Goal: Transaction & Acquisition: Purchase product/service

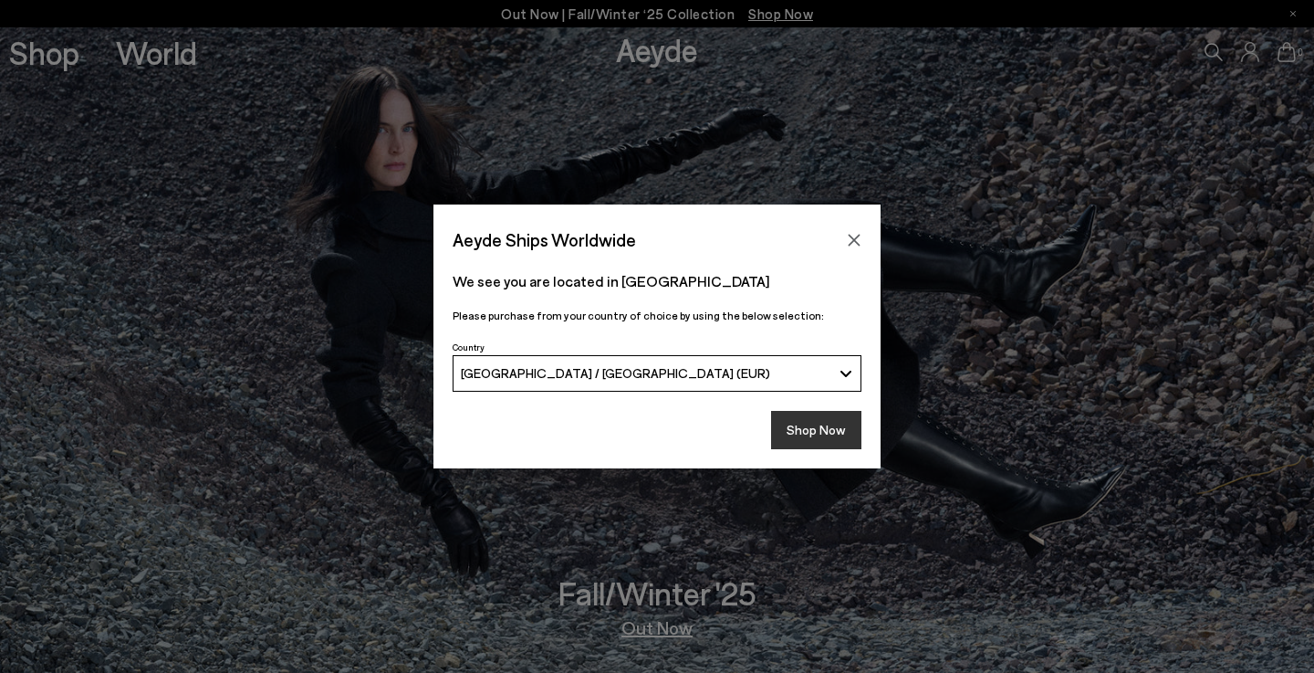
click at [812, 422] on button "Shop Now" at bounding box center [816, 430] width 90 height 38
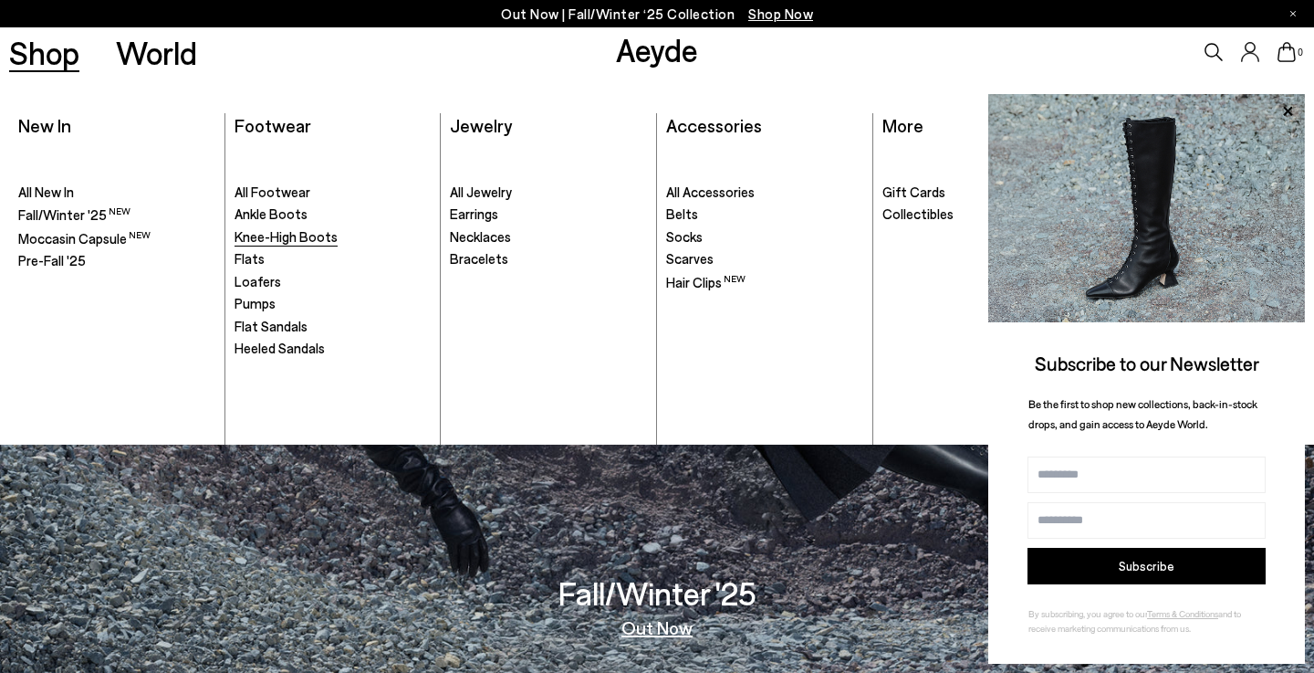
click at [293, 235] on span "Knee-High Boots" at bounding box center [286, 236] width 103 height 16
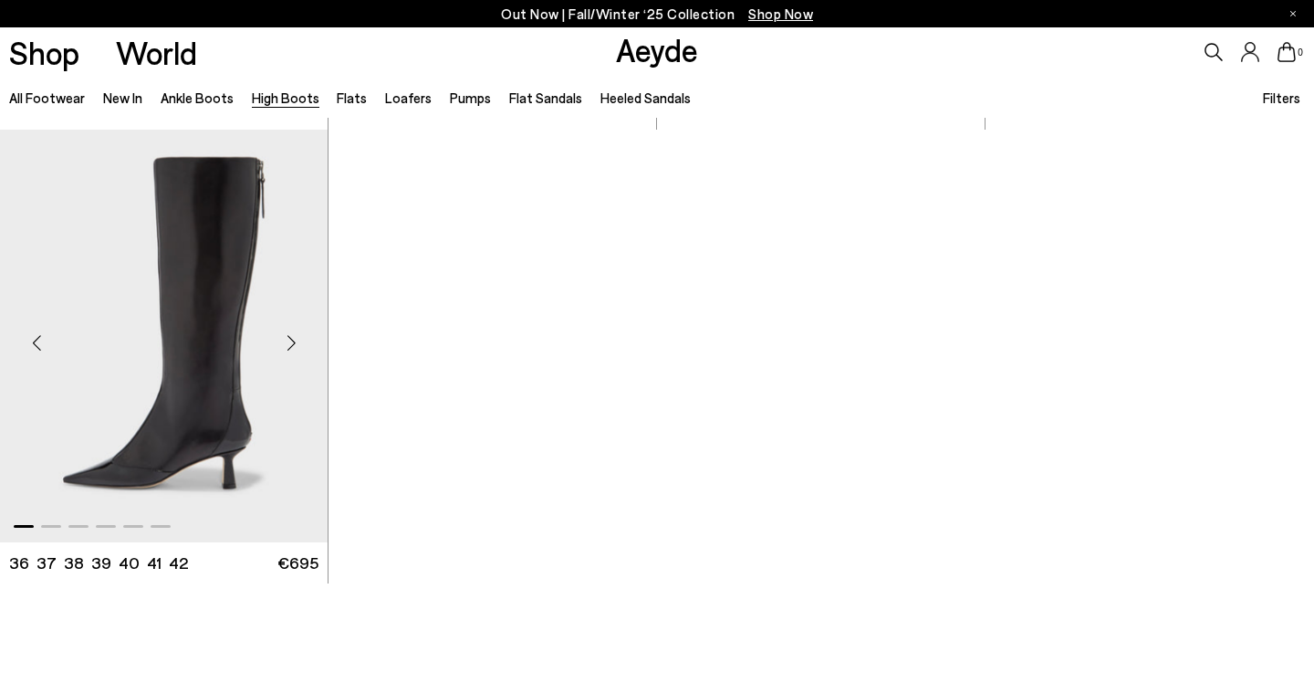
scroll to position [4560, 0]
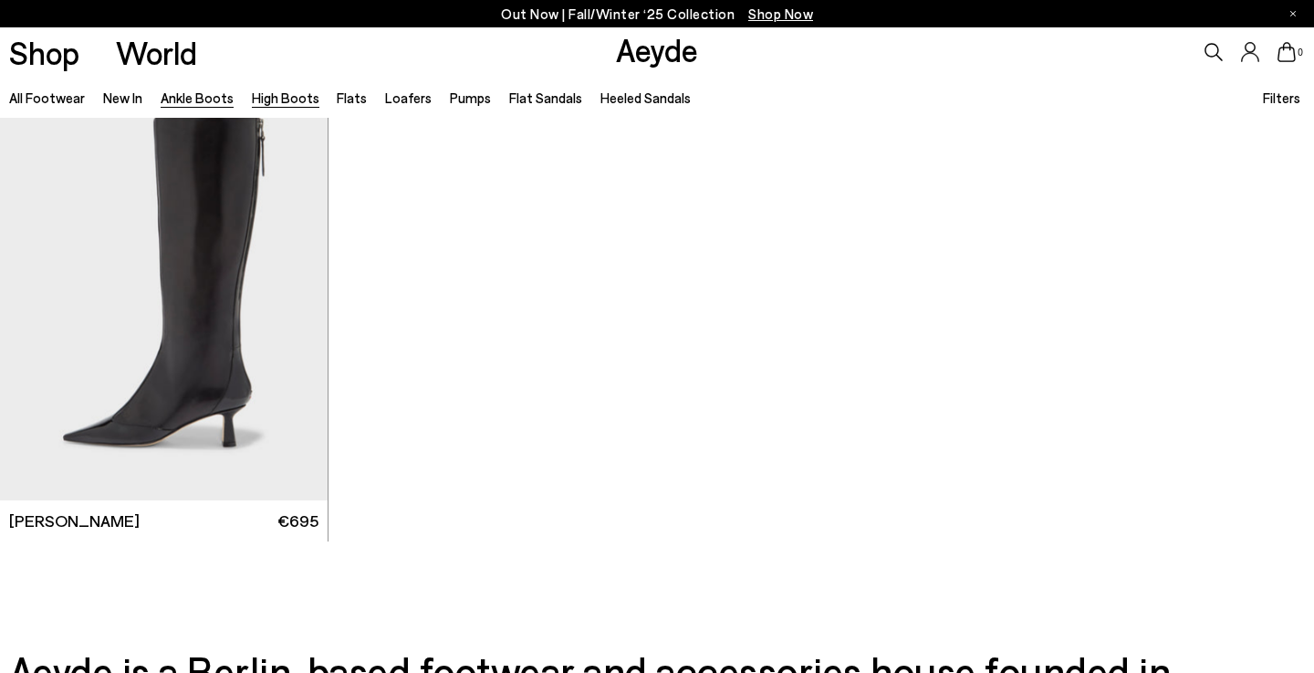
click at [200, 100] on link "Ankle Boots" at bounding box center [197, 97] width 73 height 16
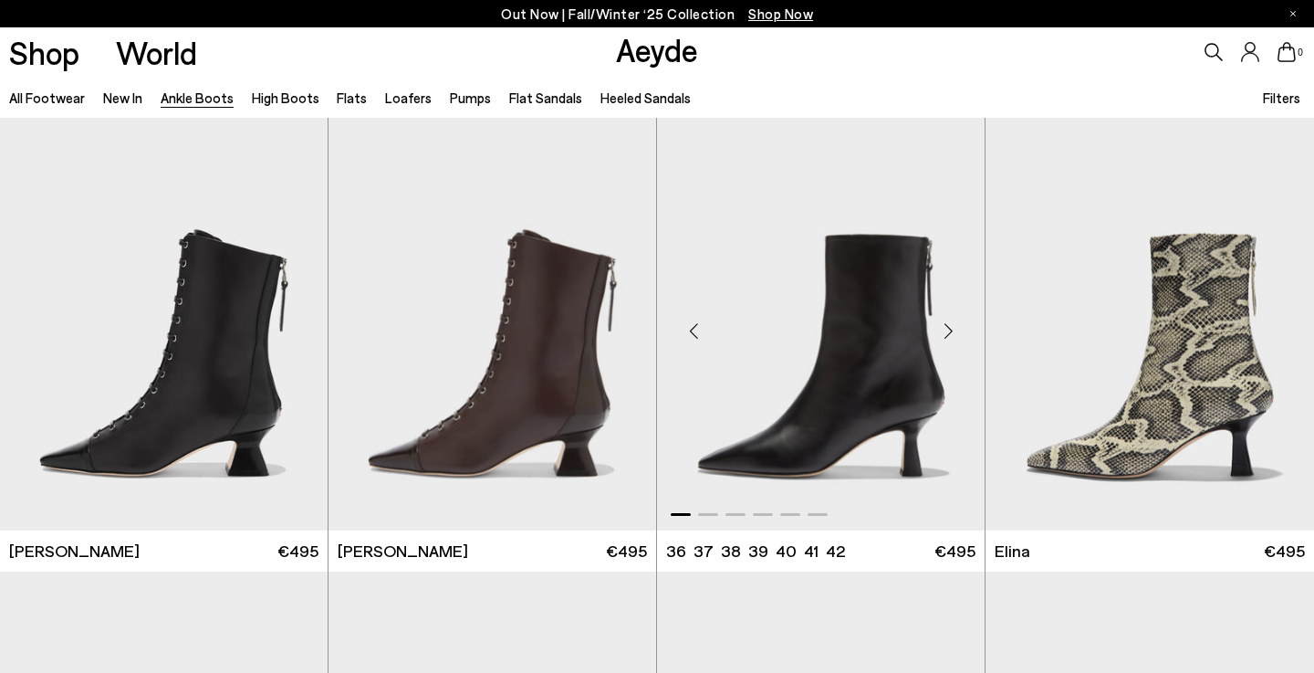
click at [954, 326] on div "Next slide" at bounding box center [948, 331] width 55 height 55
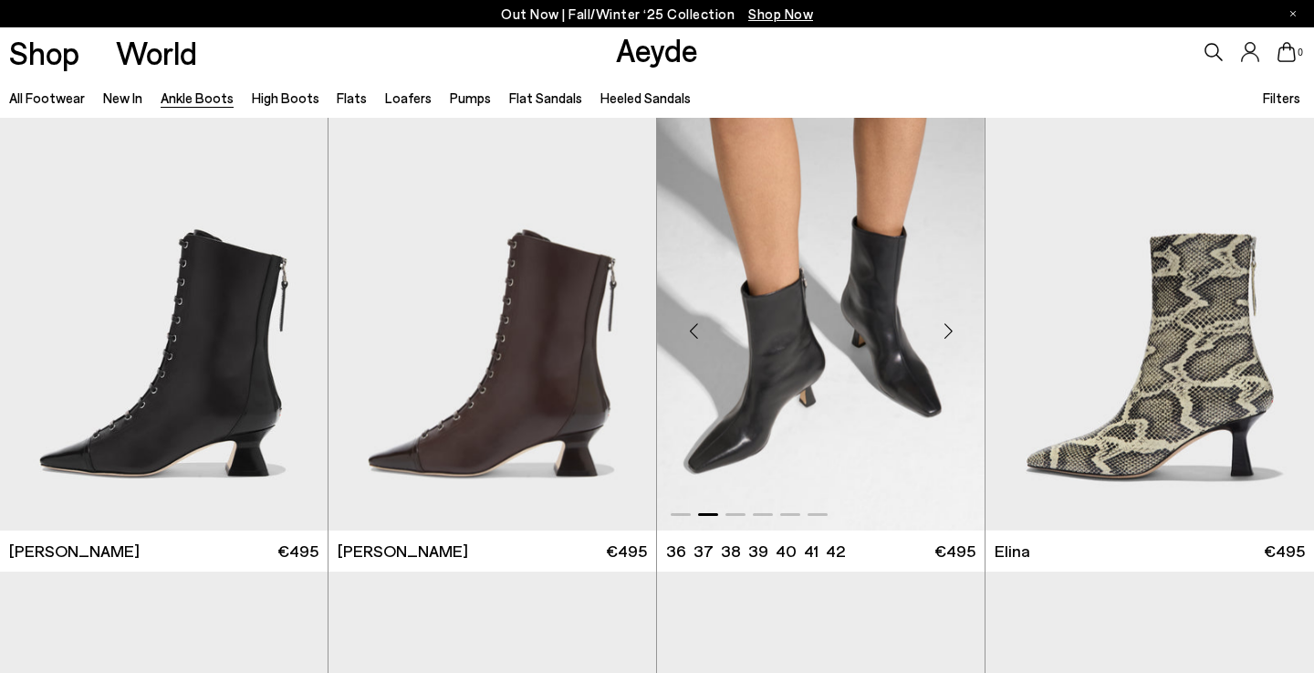
click at [954, 326] on div "Next slide" at bounding box center [948, 331] width 55 height 55
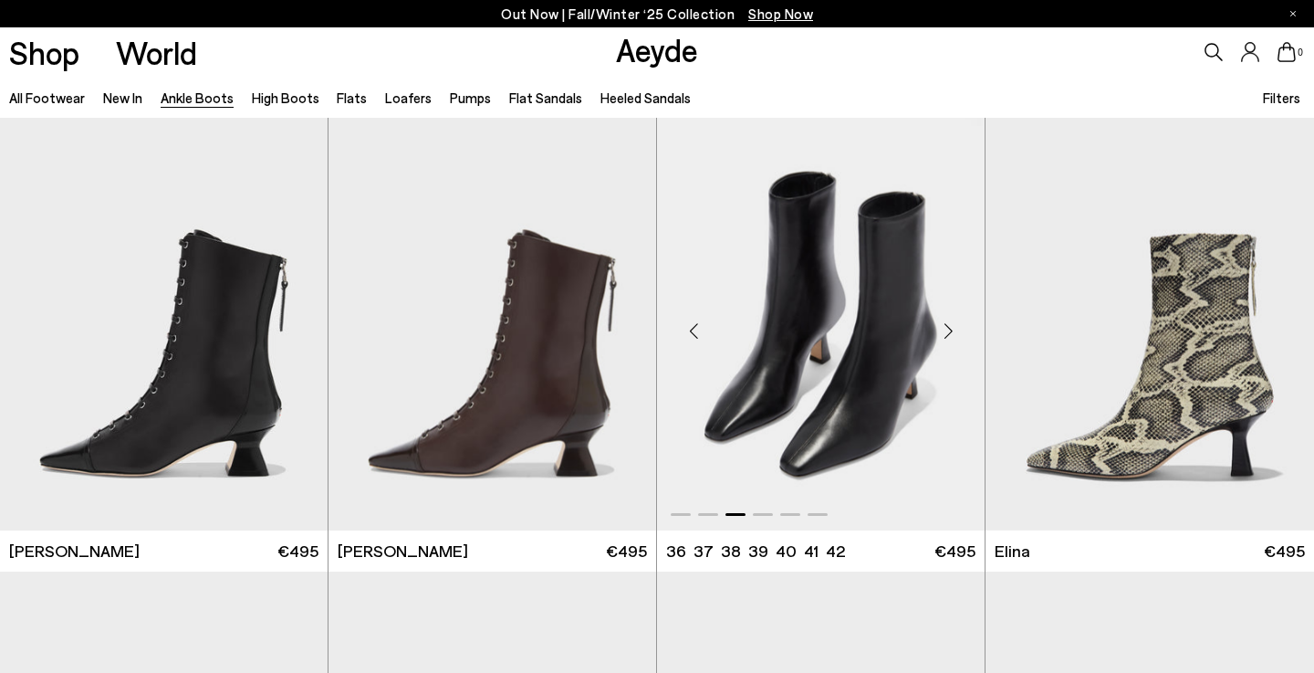
click at [954, 326] on div "Next slide" at bounding box center [948, 331] width 55 height 55
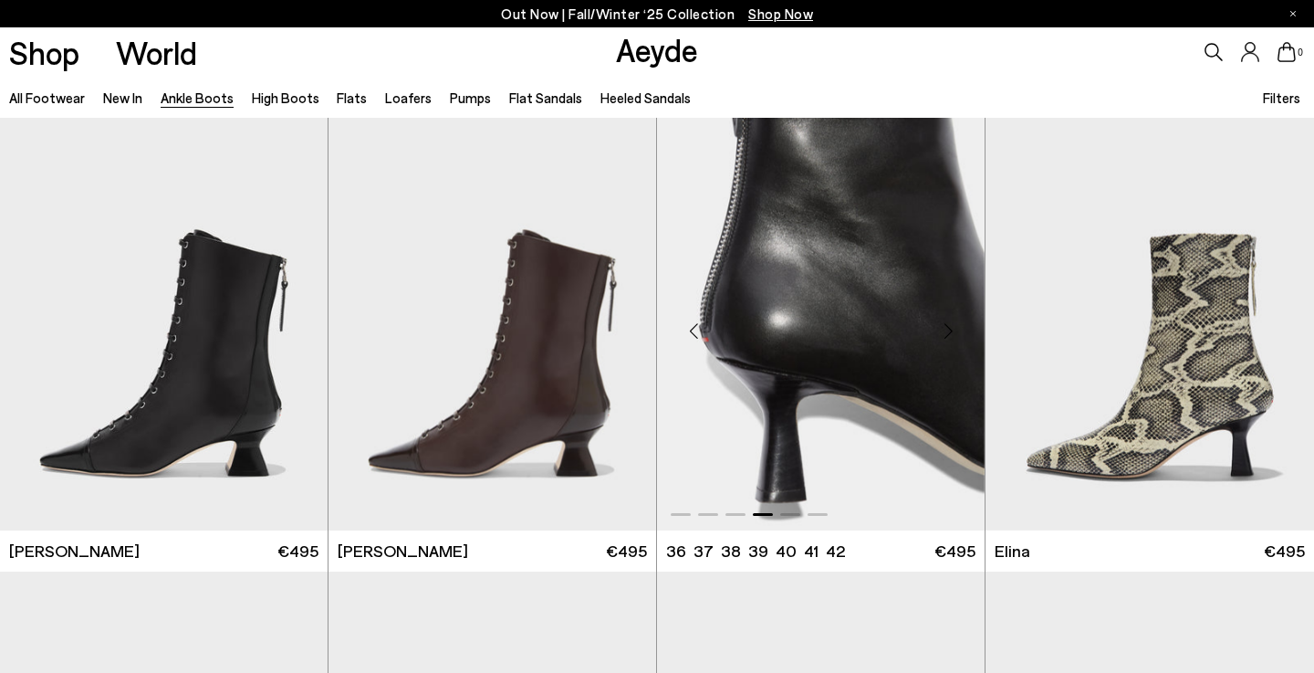
click at [954, 327] on div "Next slide" at bounding box center [948, 331] width 55 height 55
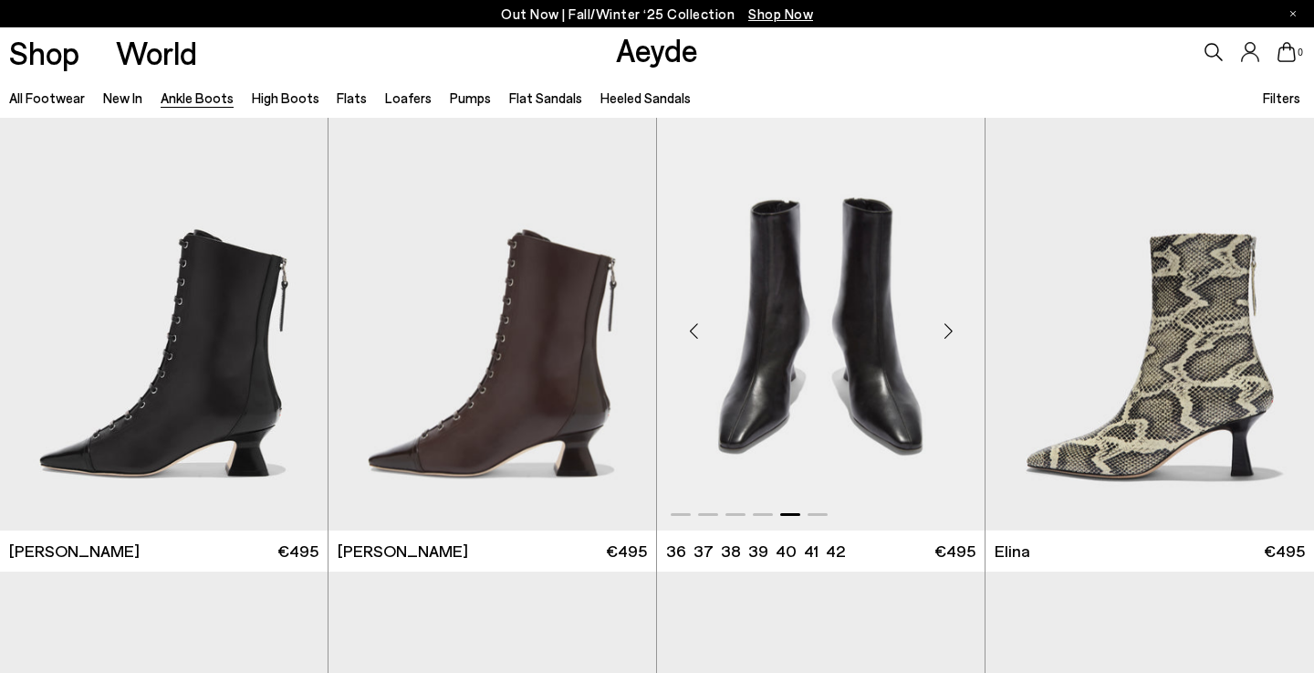
click at [954, 327] on div "Next slide" at bounding box center [948, 331] width 55 height 55
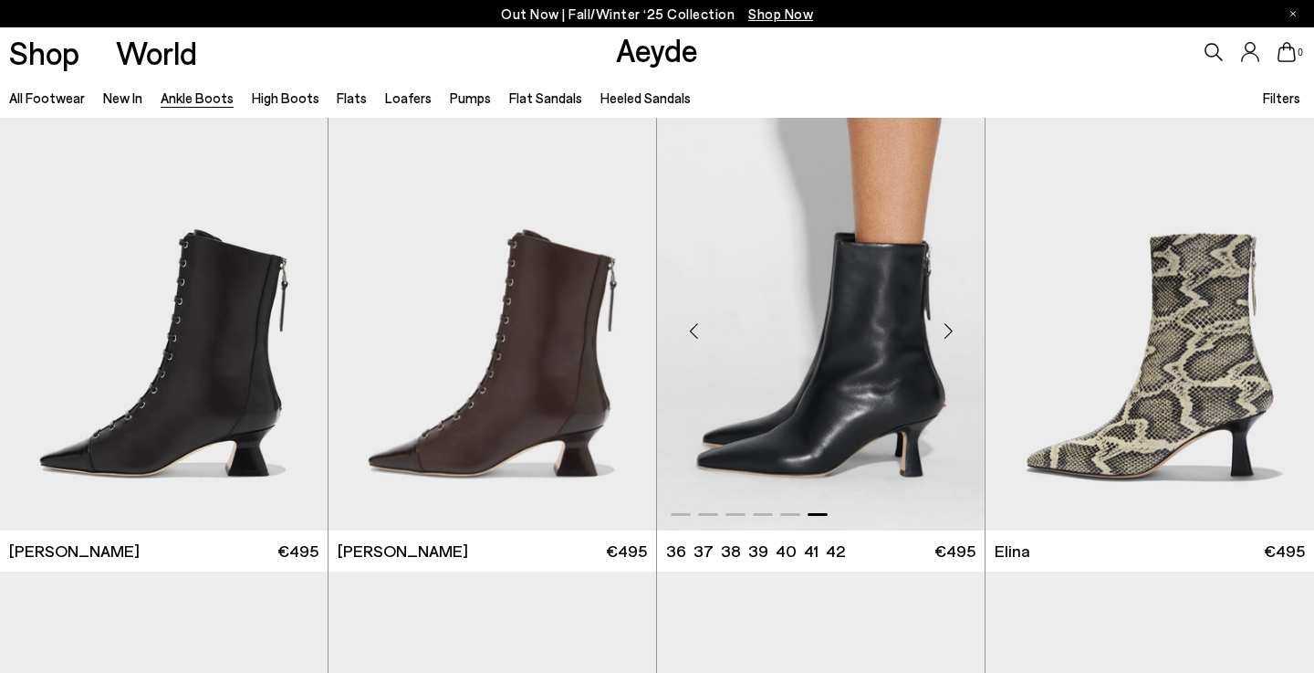
click at [954, 333] on div "Next slide" at bounding box center [948, 331] width 55 height 55
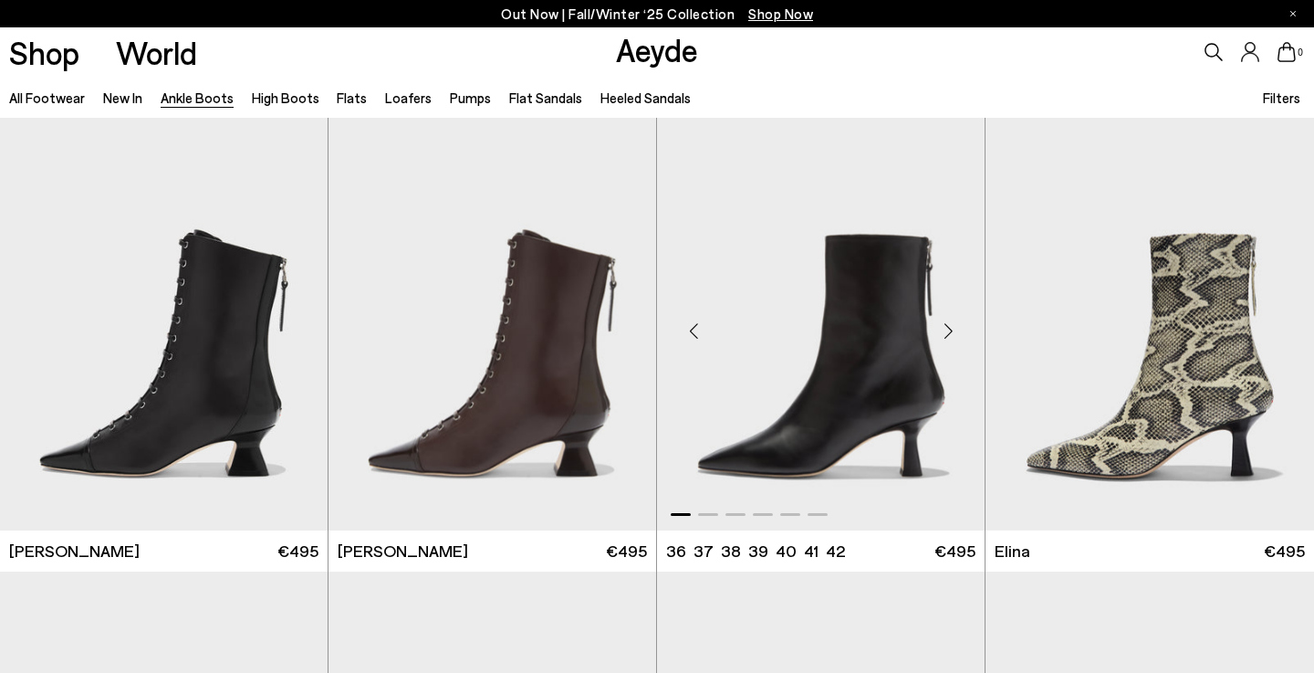
click at [954, 333] on div "Next slide" at bounding box center [948, 331] width 55 height 55
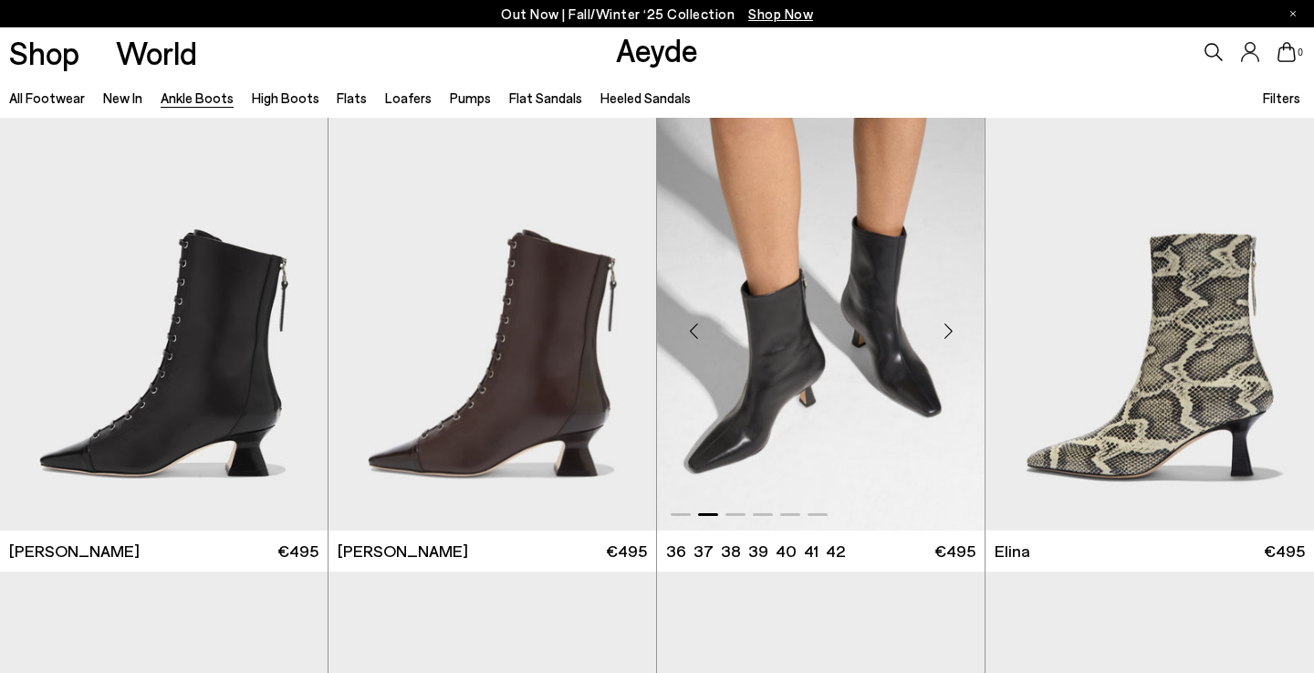
click at [954, 333] on div "Next slide" at bounding box center [948, 331] width 55 height 55
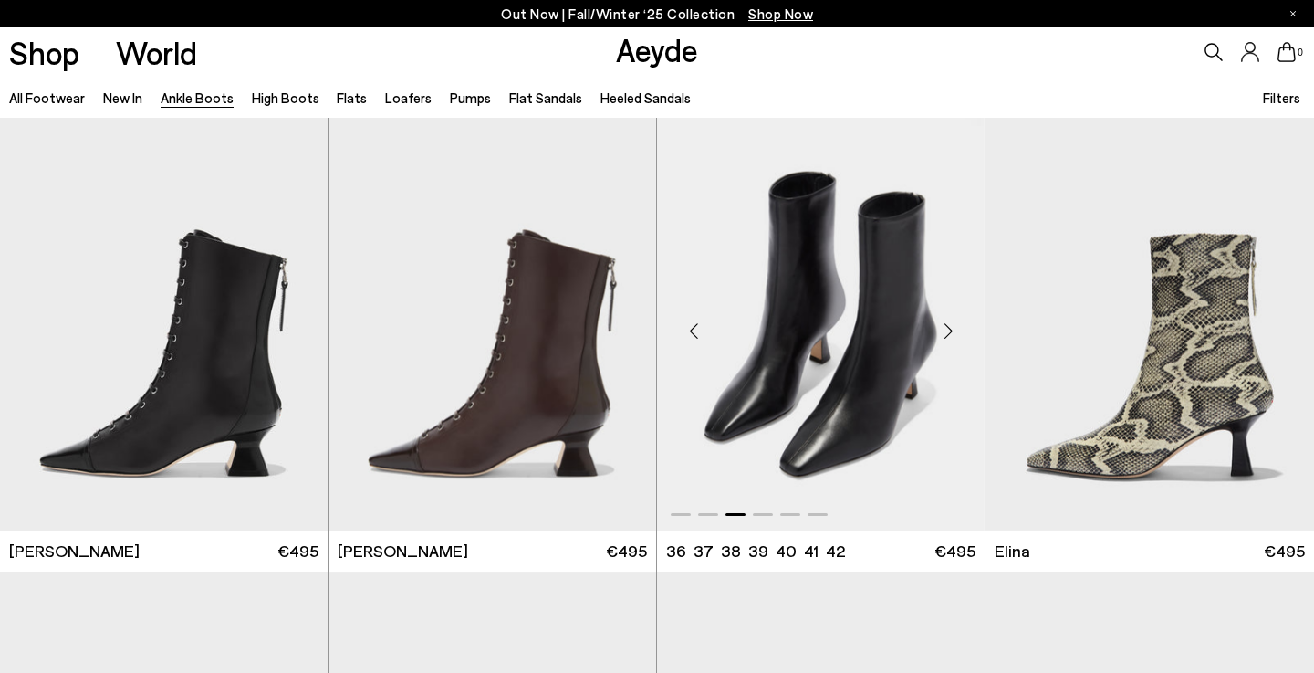
click at [954, 333] on div "Next slide" at bounding box center [948, 331] width 55 height 55
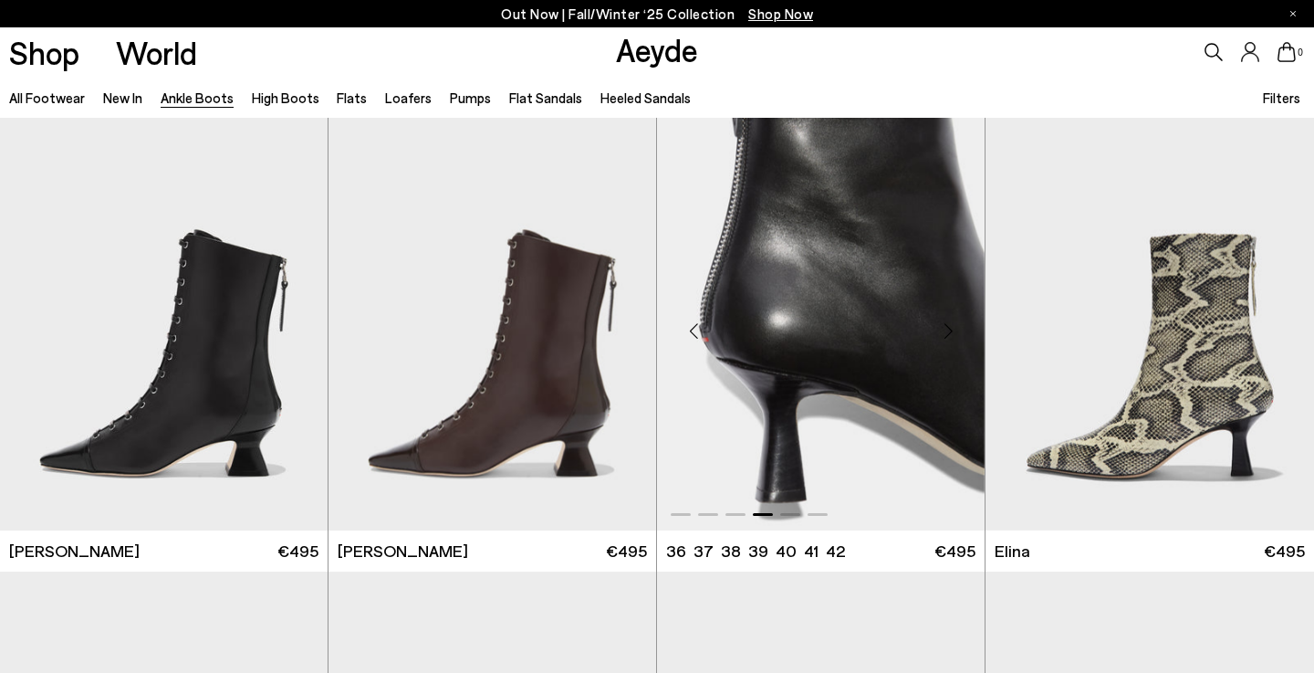
click at [954, 333] on div "Next slide" at bounding box center [948, 331] width 55 height 55
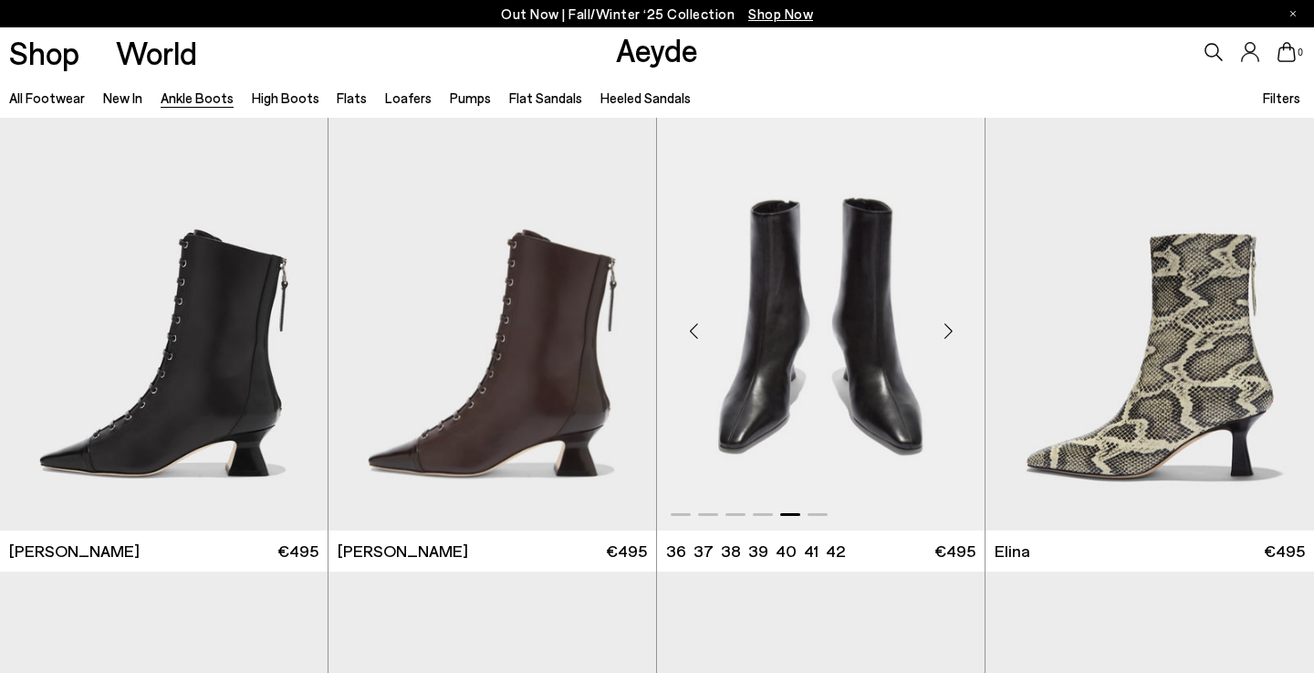
click at [954, 333] on div "Next slide" at bounding box center [948, 331] width 55 height 55
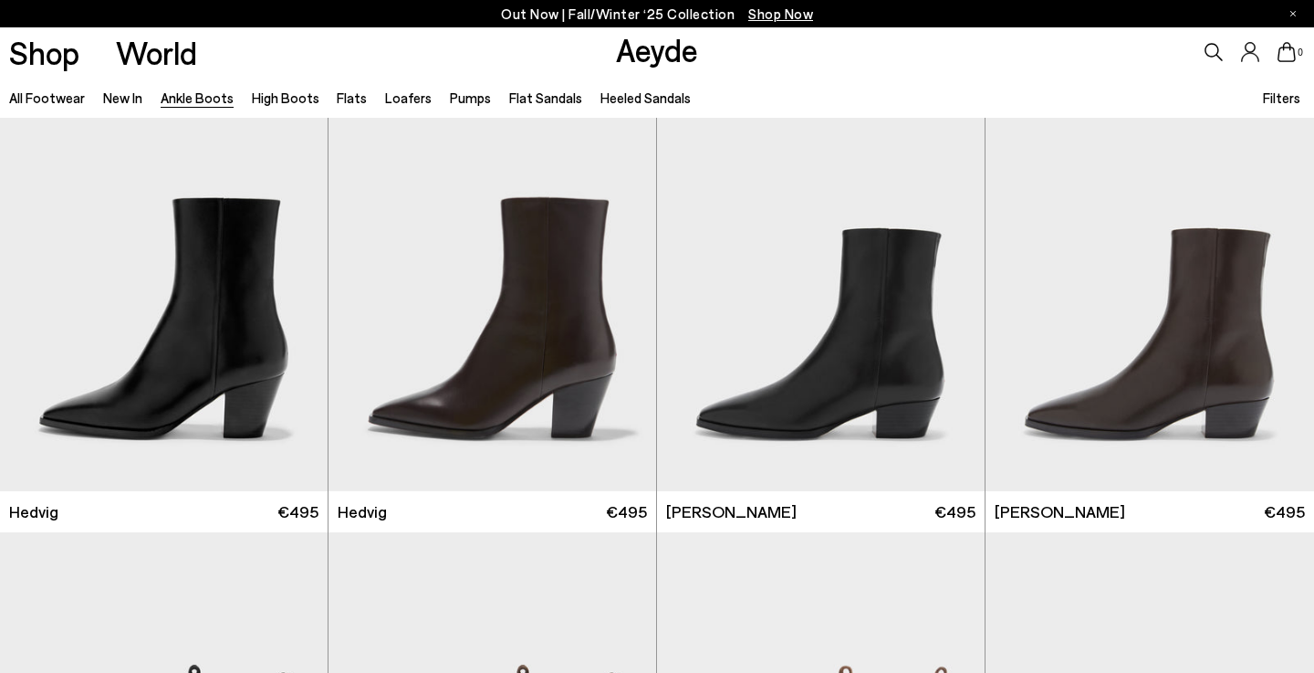
scroll to position [445, 0]
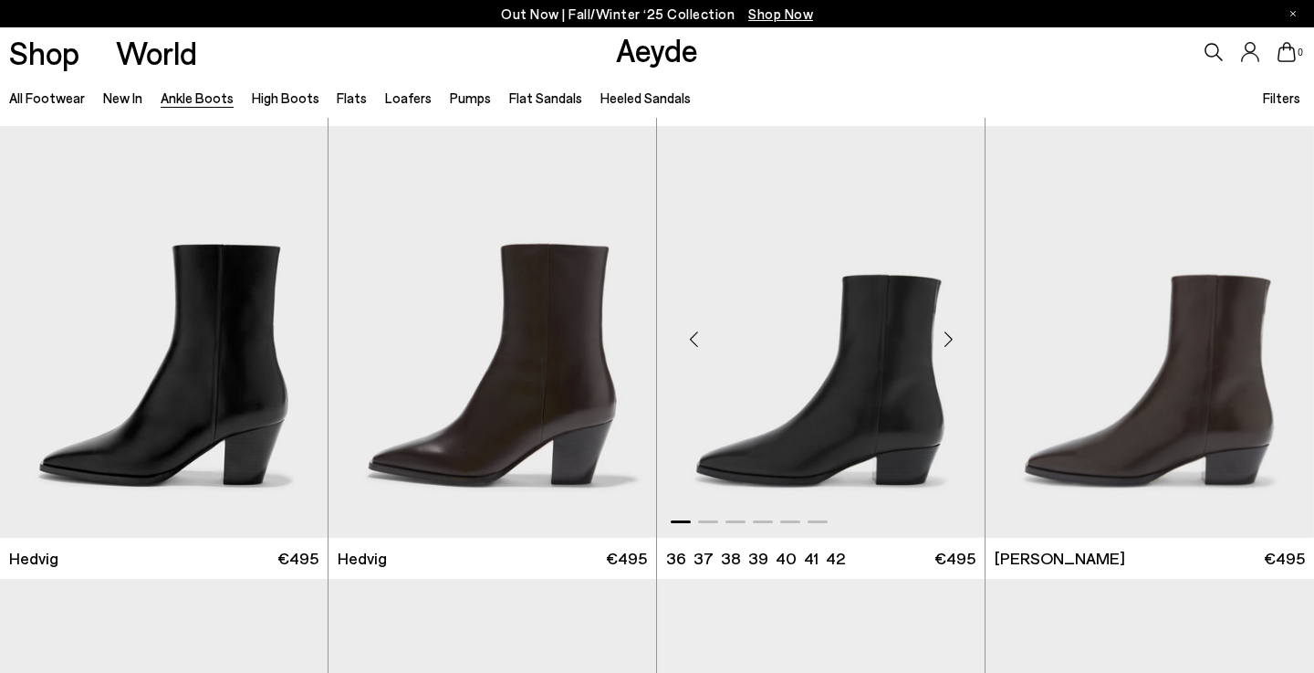
click at [950, 337] on div "Next slide" at bounding box center [948, 338] width 55 height 55
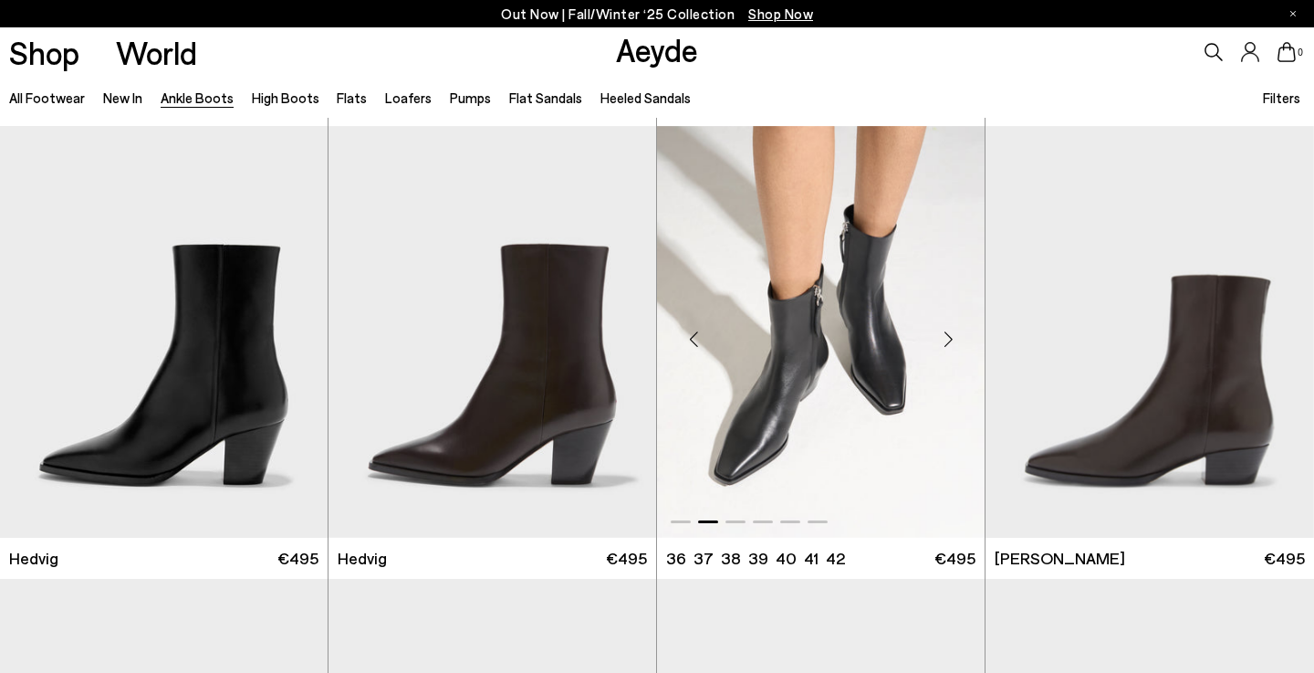
click at [950, 337] on div "Next slide" at bounding box center [948, 338] width 55 height 55
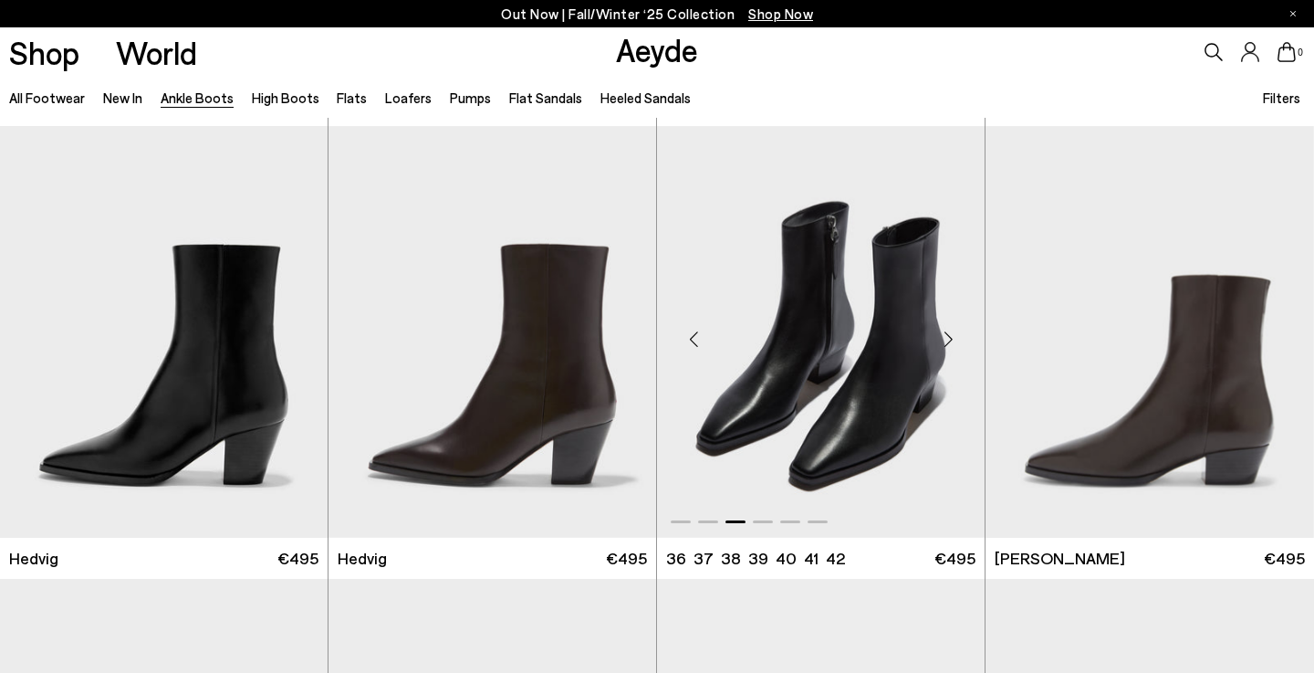
click at [950, 337] on div "Next slide" at bounding box center [948, 338] width 55 height 55
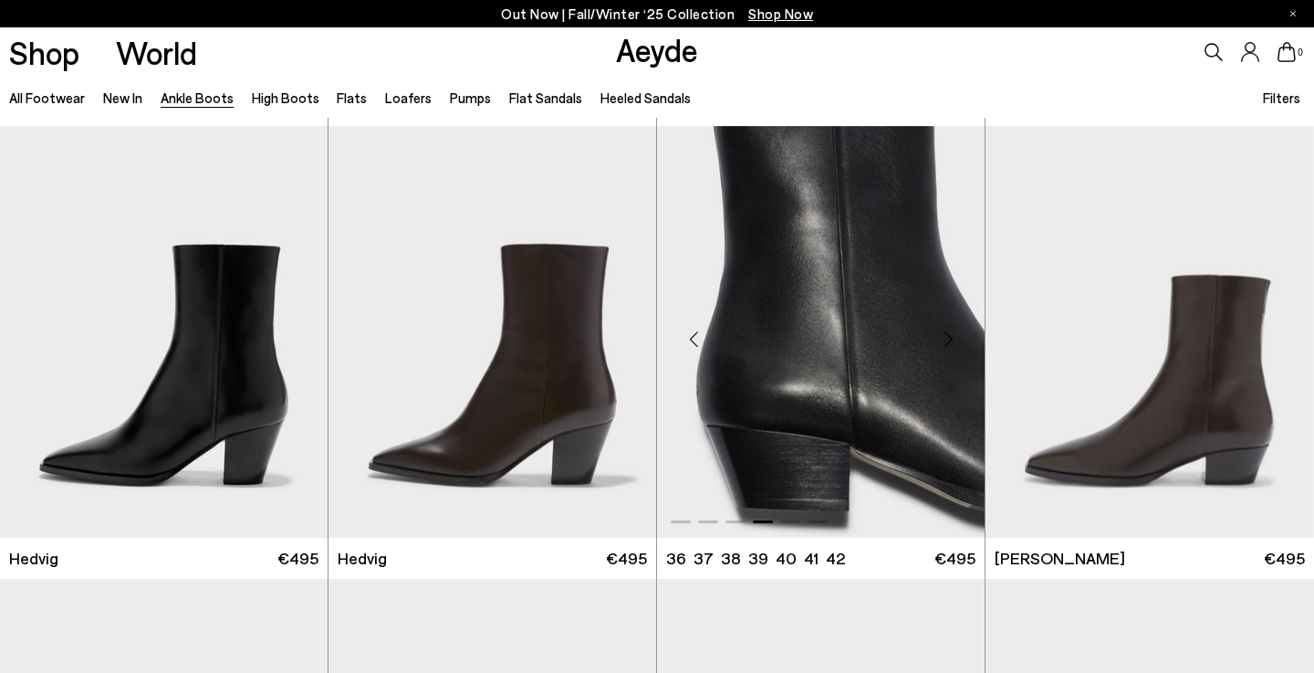
click at [950, 337] on div "Next slide" at bounding box center [948, 338] width 55 height 55
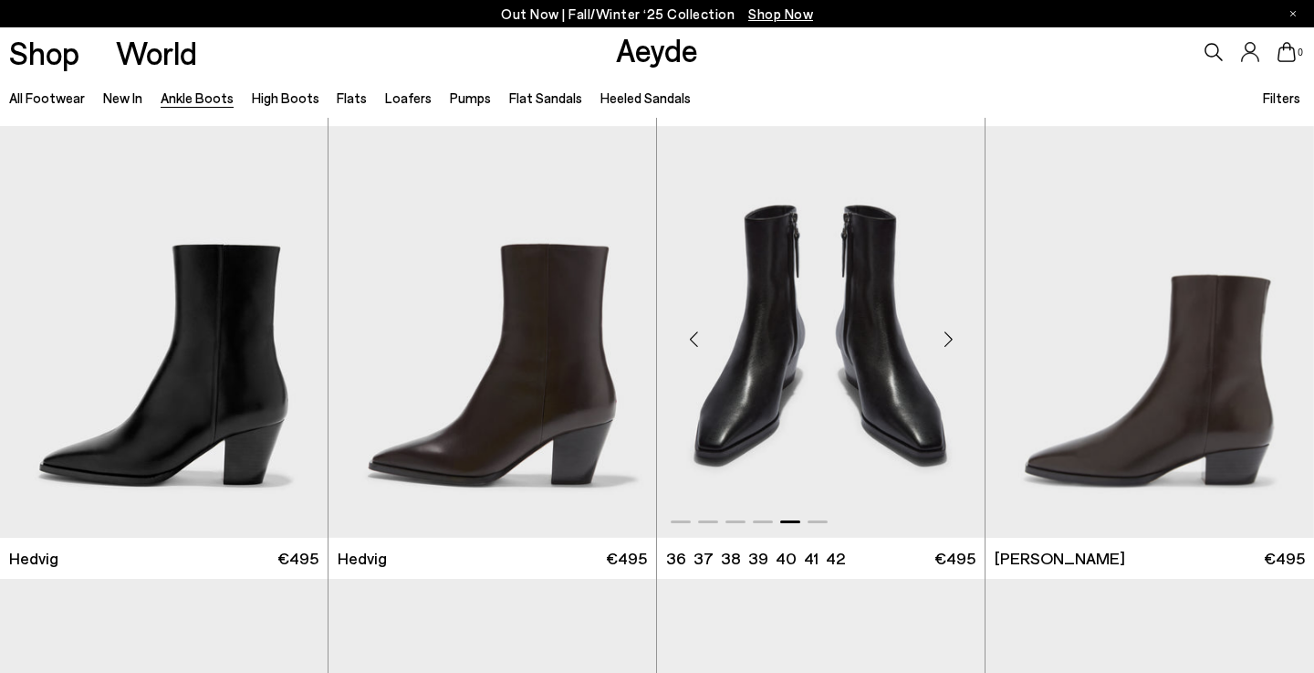
click at [950, 337] on div "Next slide" at bounding box center [948, 338] width 55 height 55
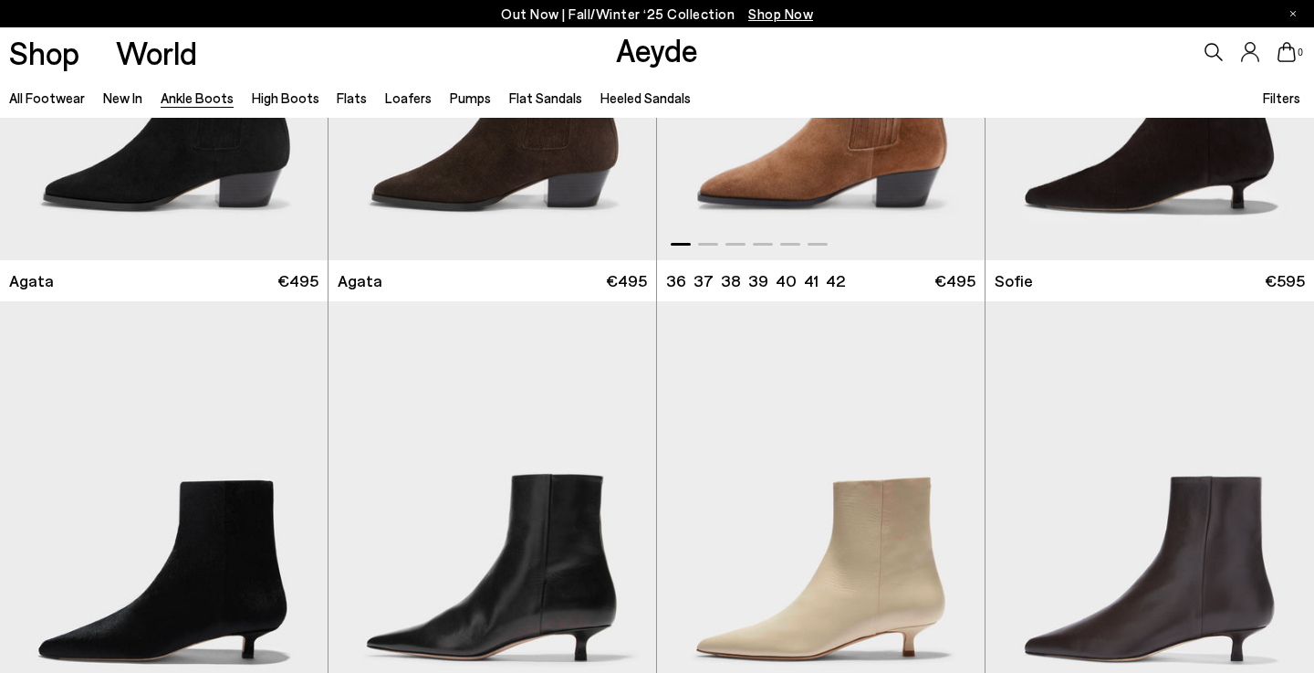
scroll to position [1384, 0]
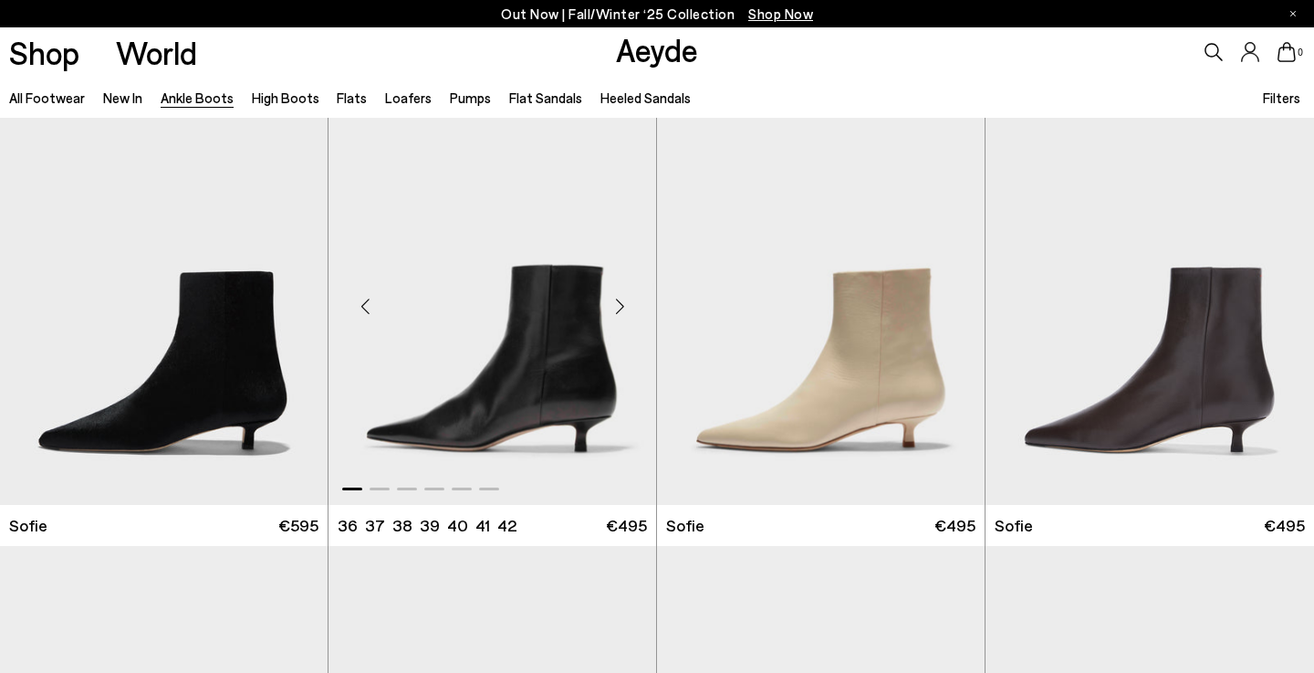
click at [620, 299] on div "Next slide" at bounding box center [619, 305] width 55 height 55
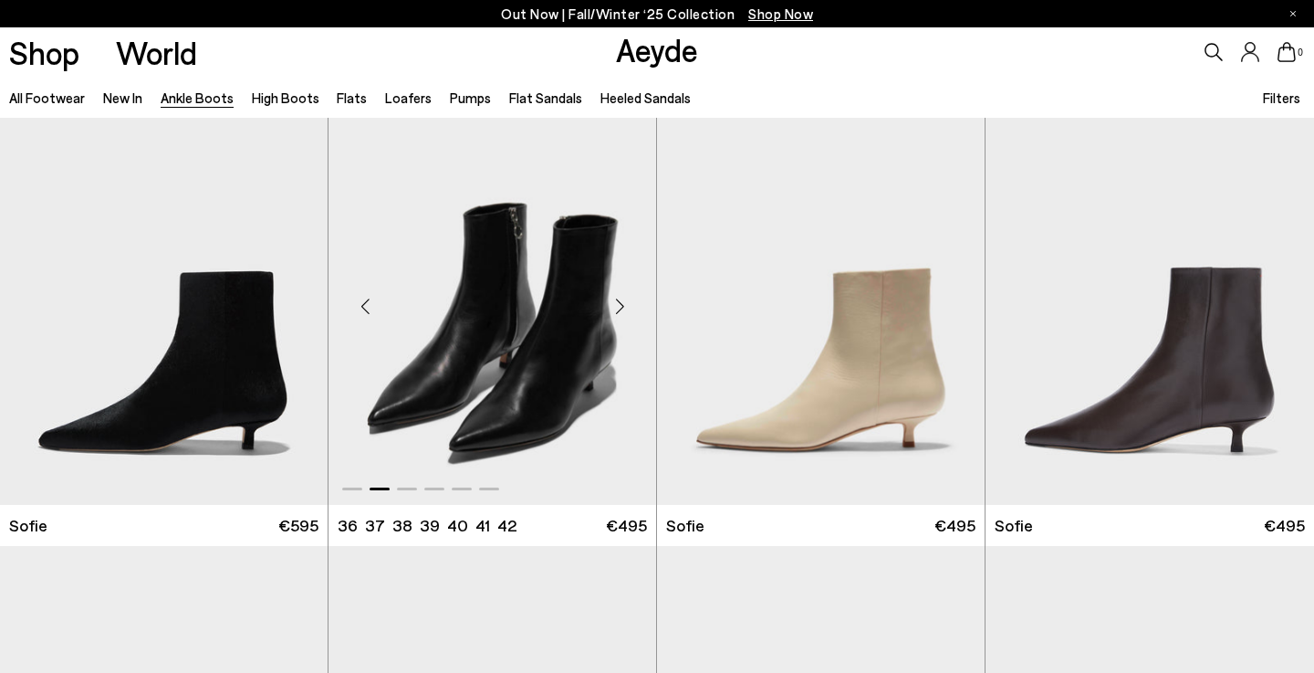
click at [620, 299] on div "Next slide" at bounding box center [619, 305] width 55 height 55
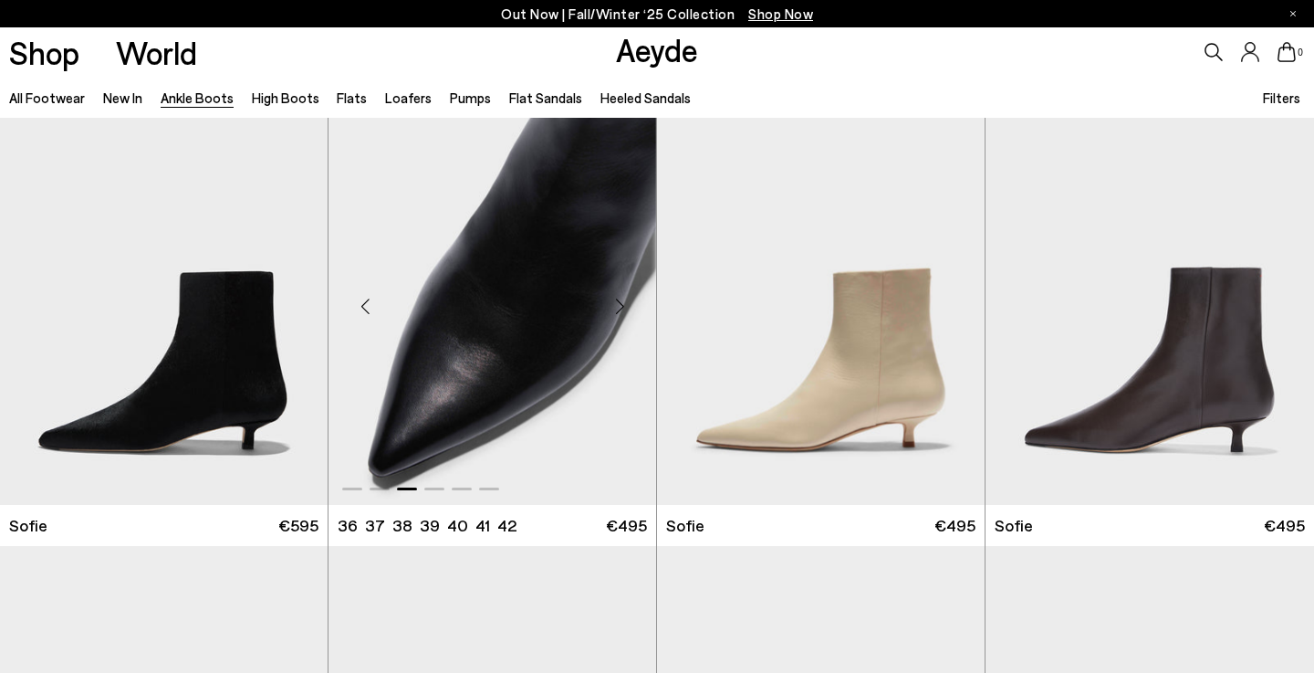
click at [620, 299] on div "Next slide" at bounding box center [619, 305] width 55 height 55
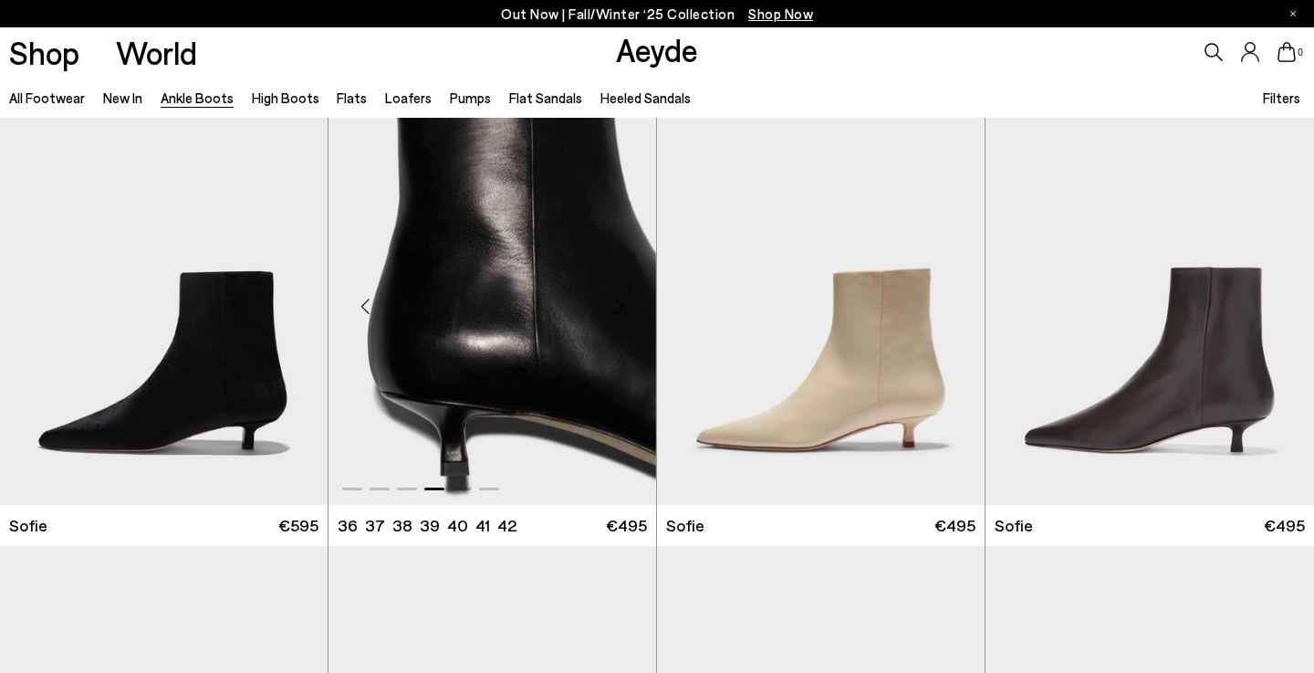
click at [620, 299] on div "Next slide" at bounding box center [619, 305] width 55 height 55
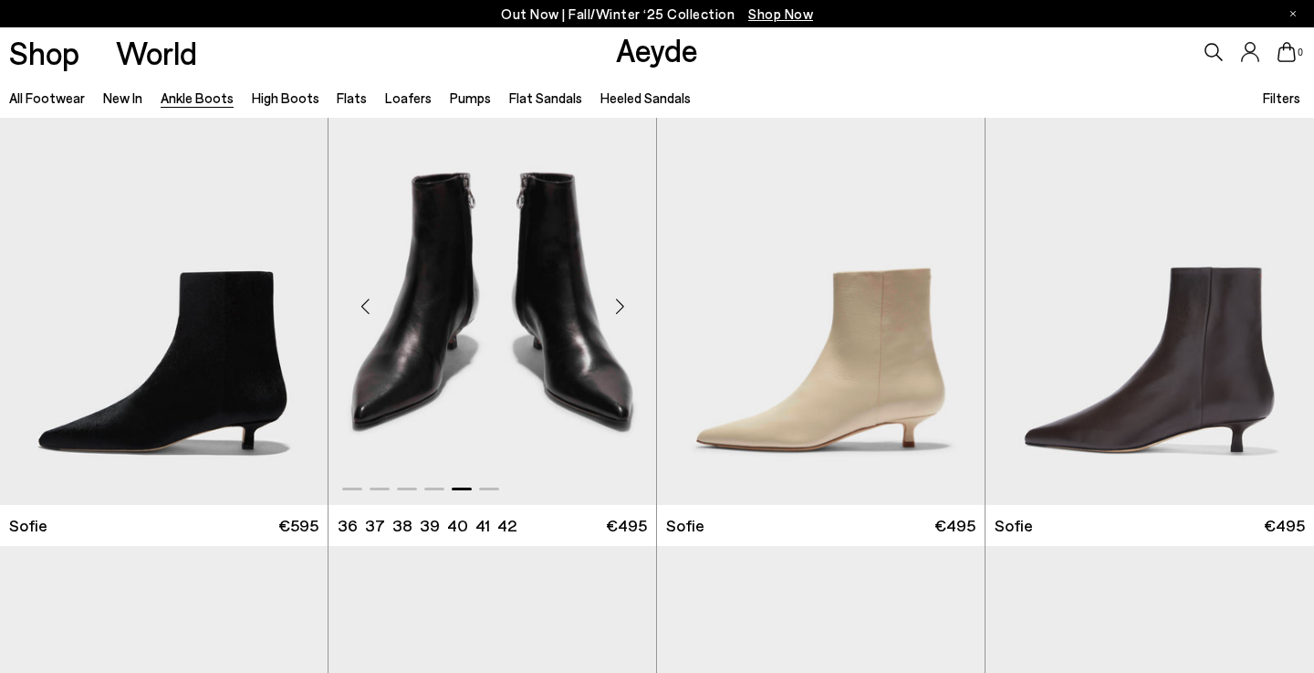
click at [620, 299] on div "Next slide" at bounding box center [619, 305] width 55 height 55
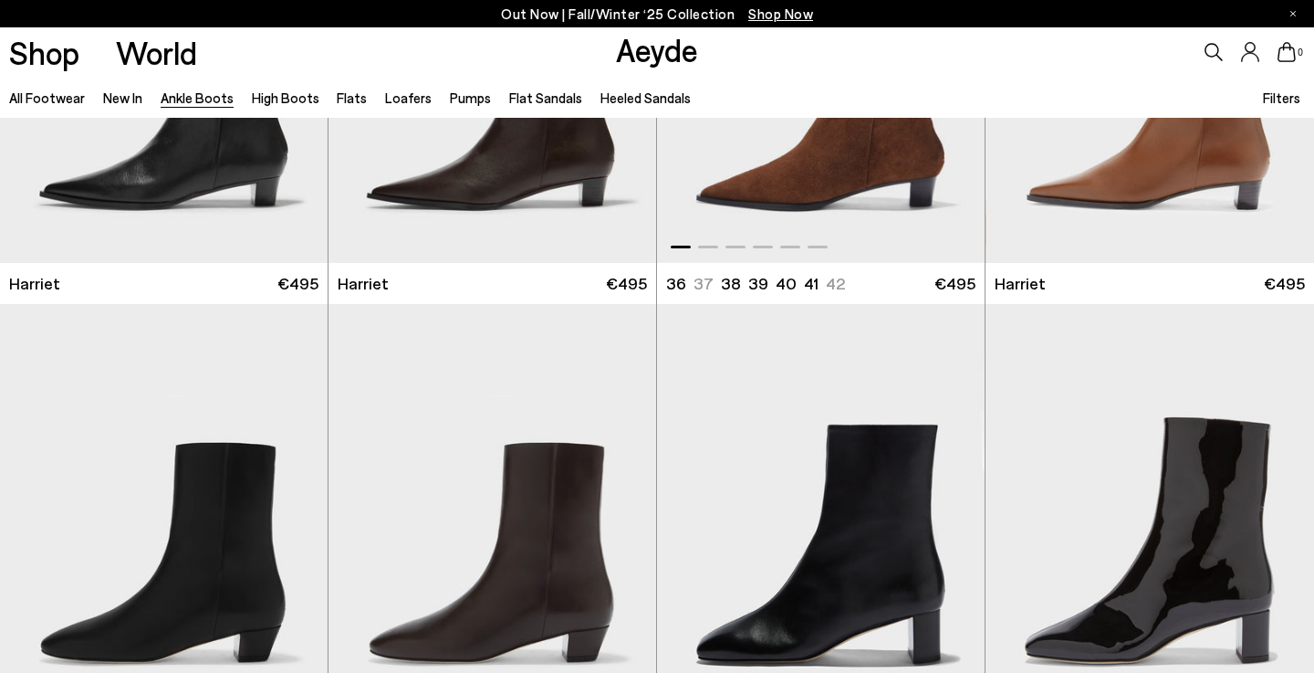
scroll to position [3236, 0]
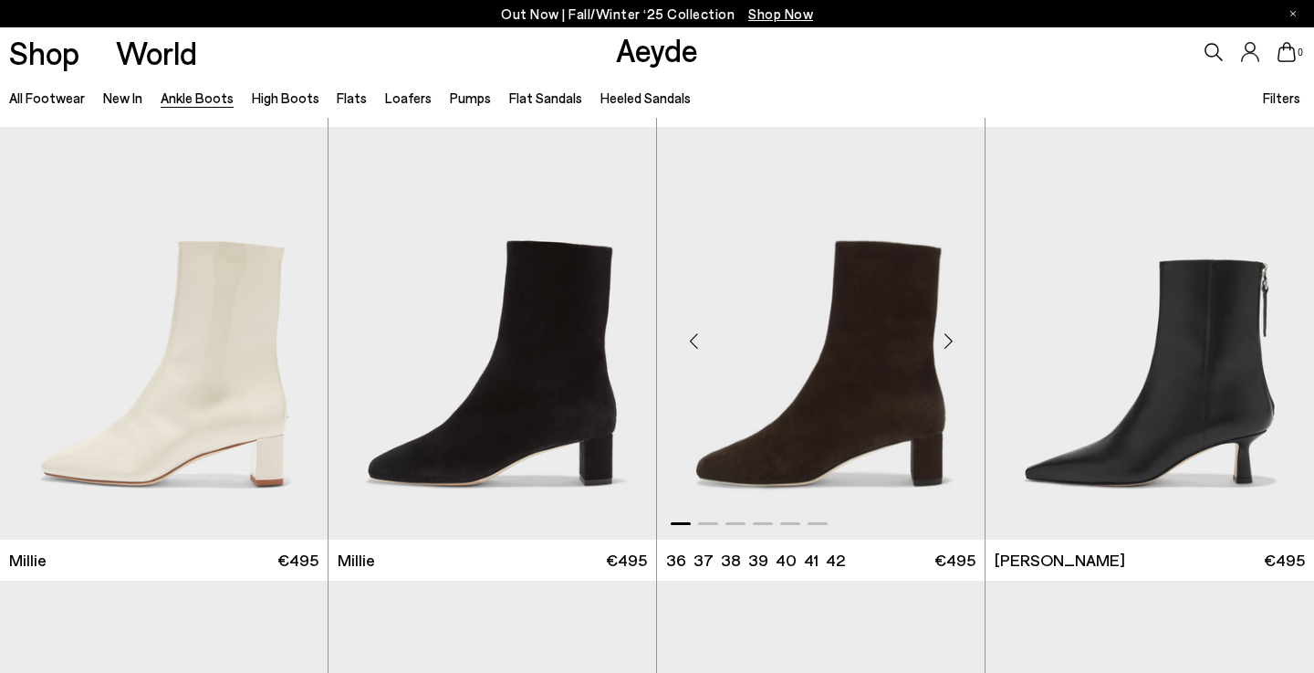
scroll to position [3566, 0]
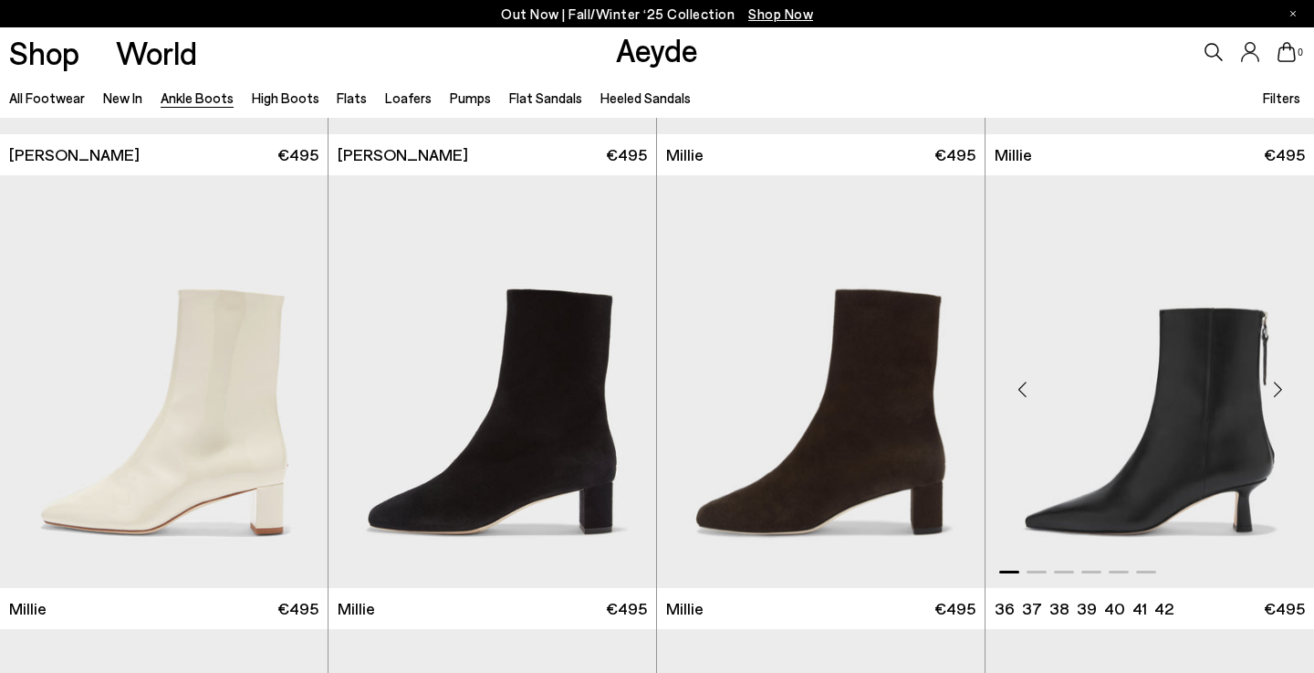
click at [1283, 395] on div "Next slide" at bounding box center [1277, 388] width 55 height 55
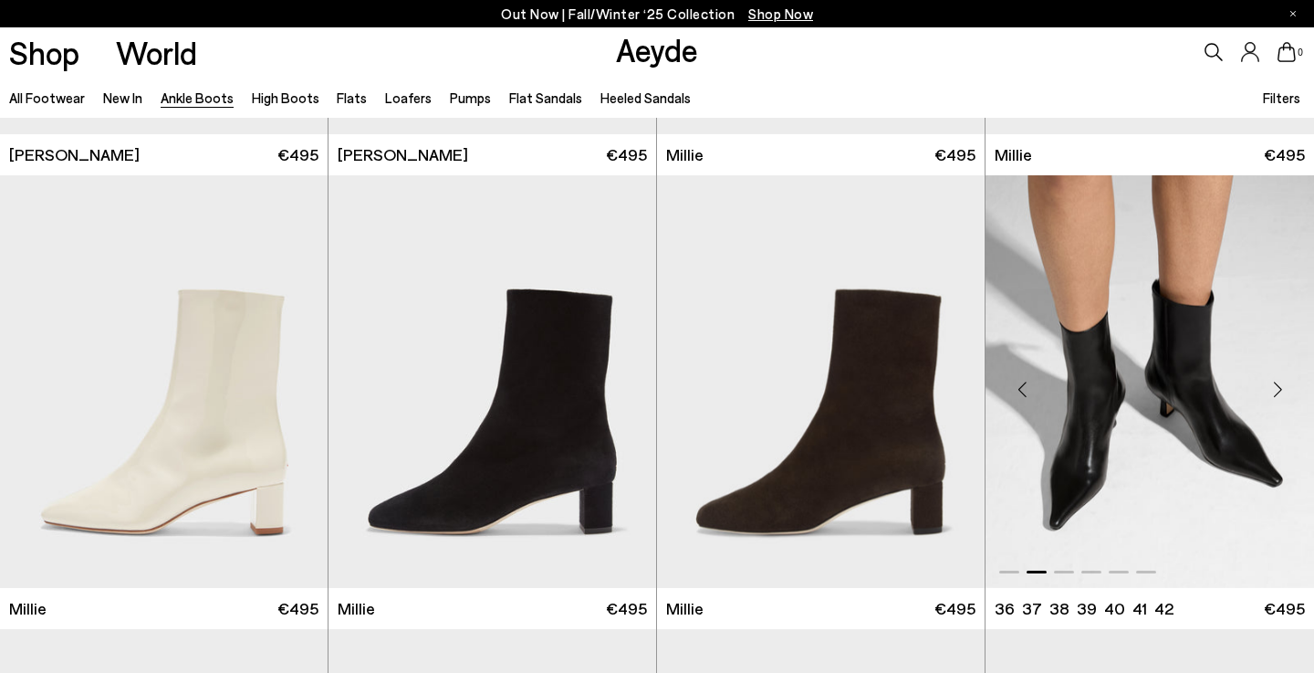
click at [1283, 396] on div "Next slide" at bounding box center [1277, 388] width 55 height 55
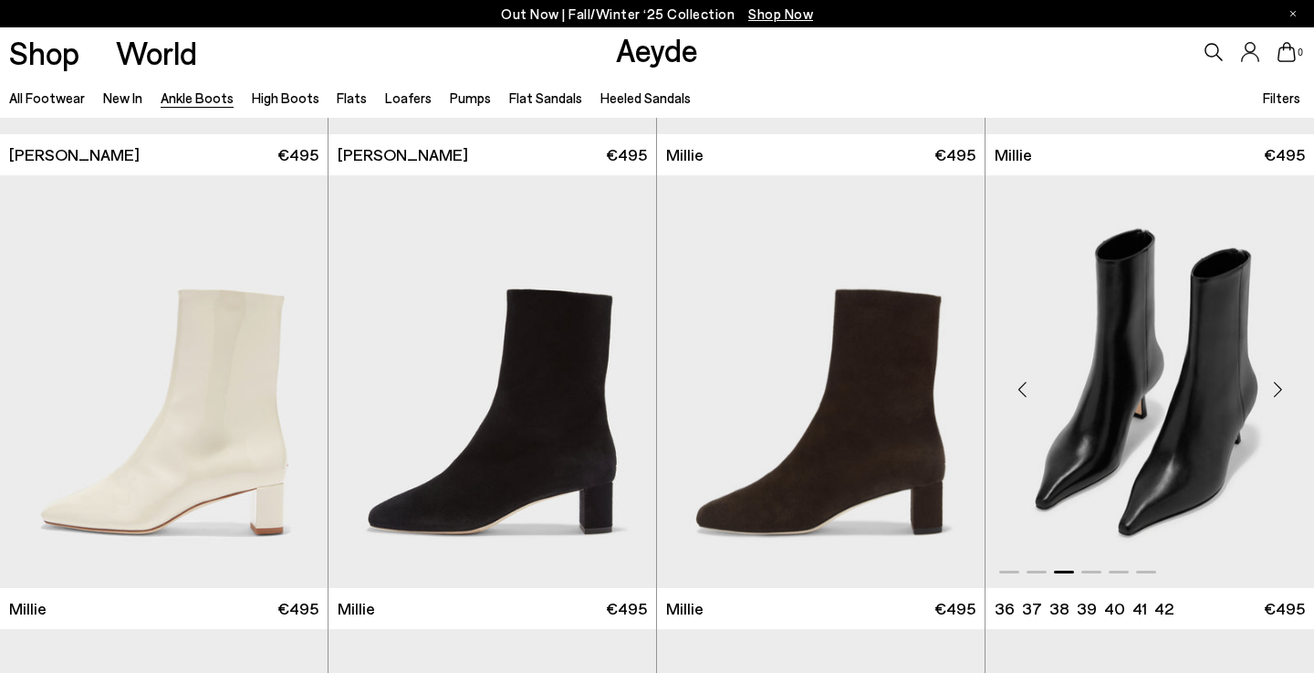
click at [1283, 396] on div "Next slide" at bounding box center [1277, 388] width 55 height 55
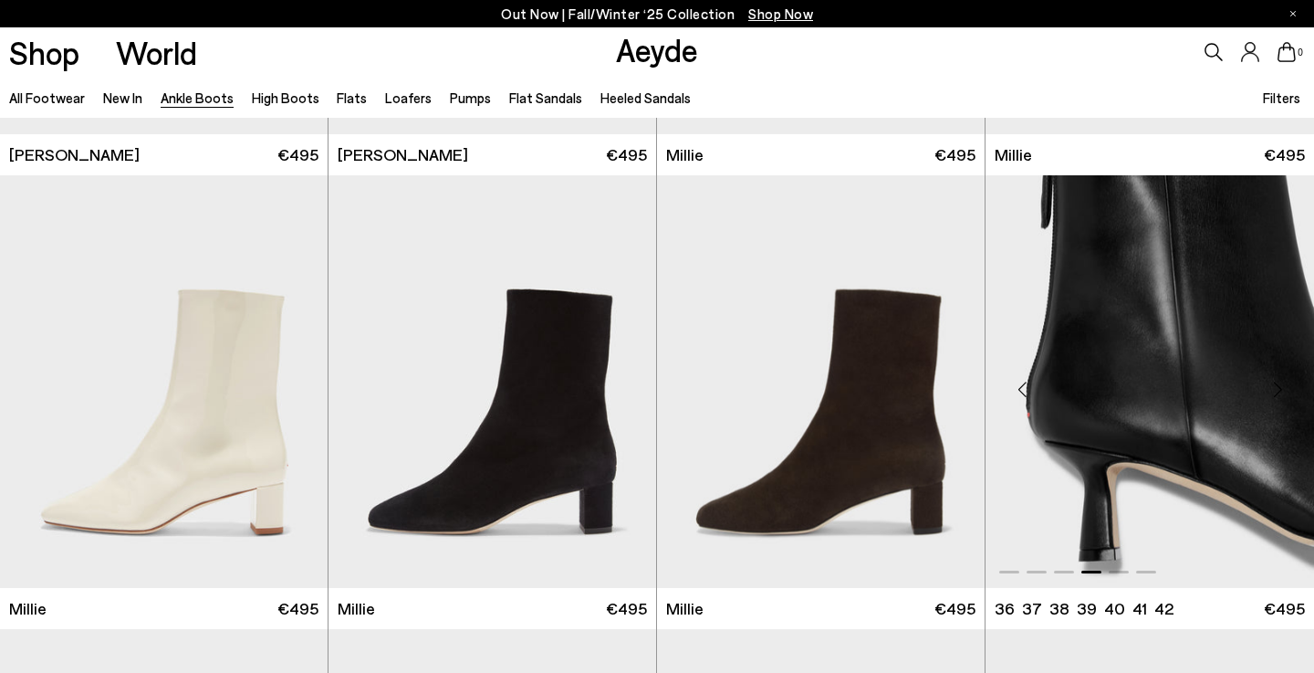
click at [1283, 396] on div "Next slide" at bounding box center [1277, 388] width 55 height 55
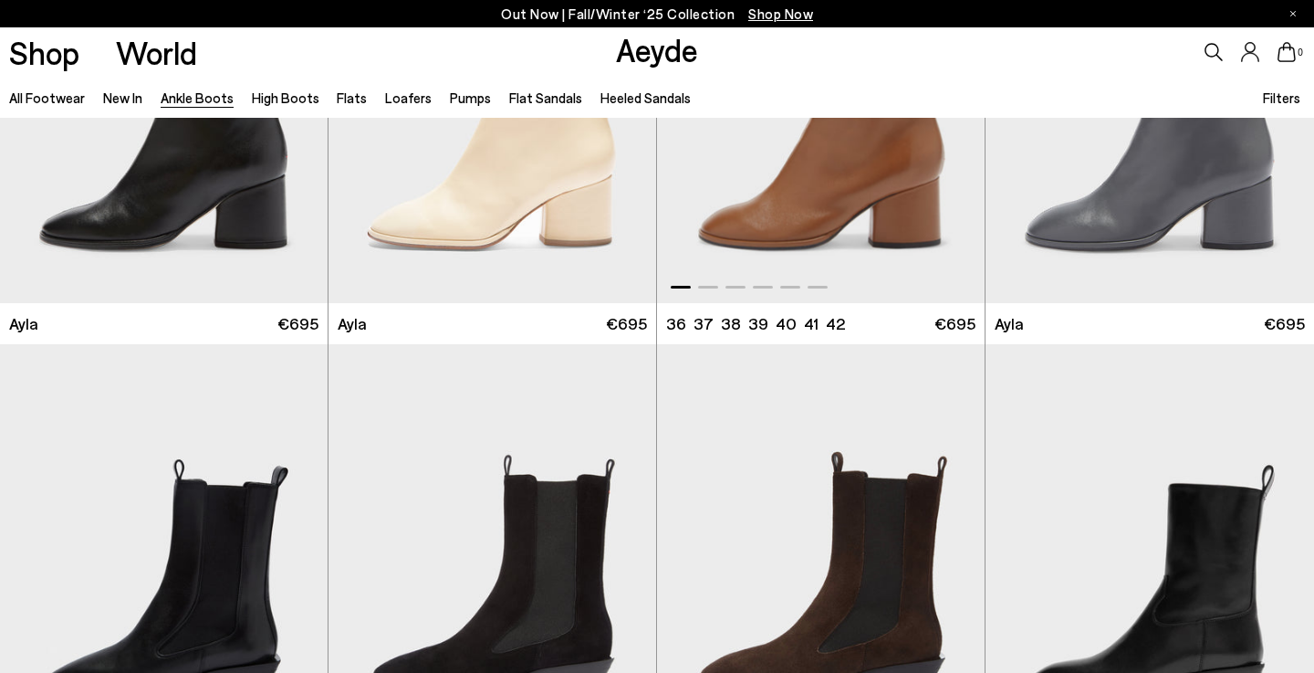
scroll to position [5501, 0]
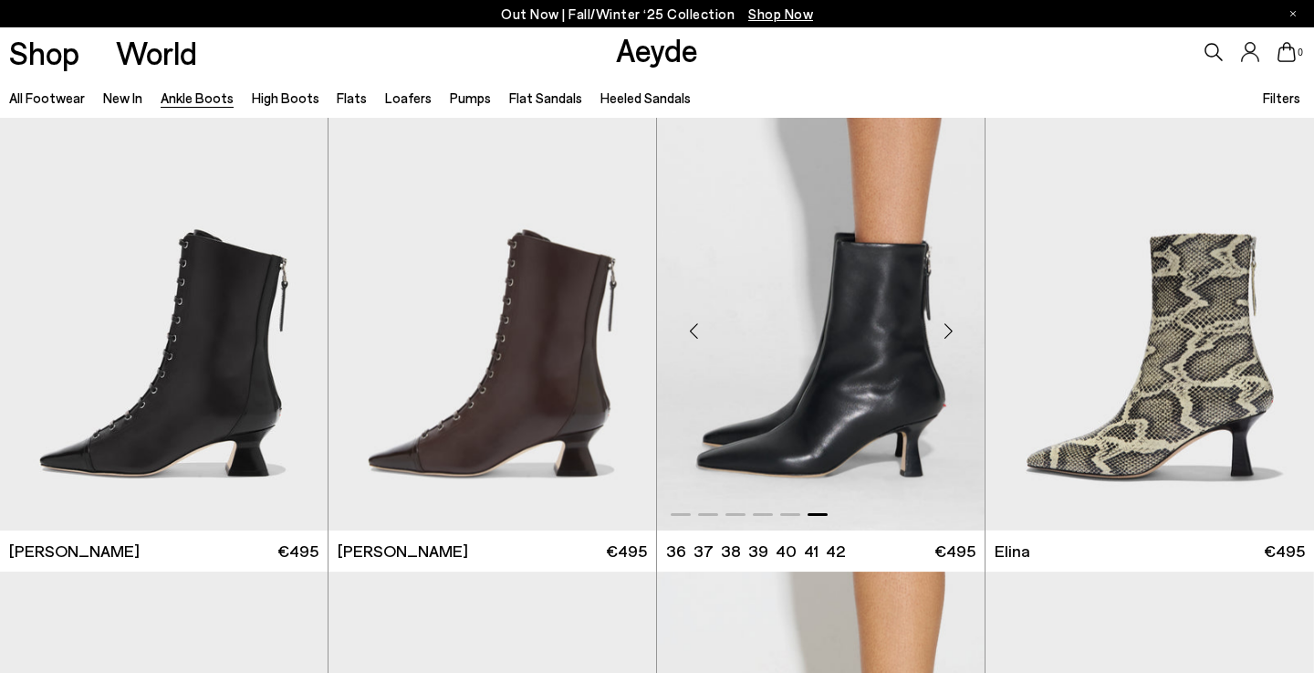
click at [956, 340] on div "Next slide" at bounding box center [948, 331] width 55 height 55
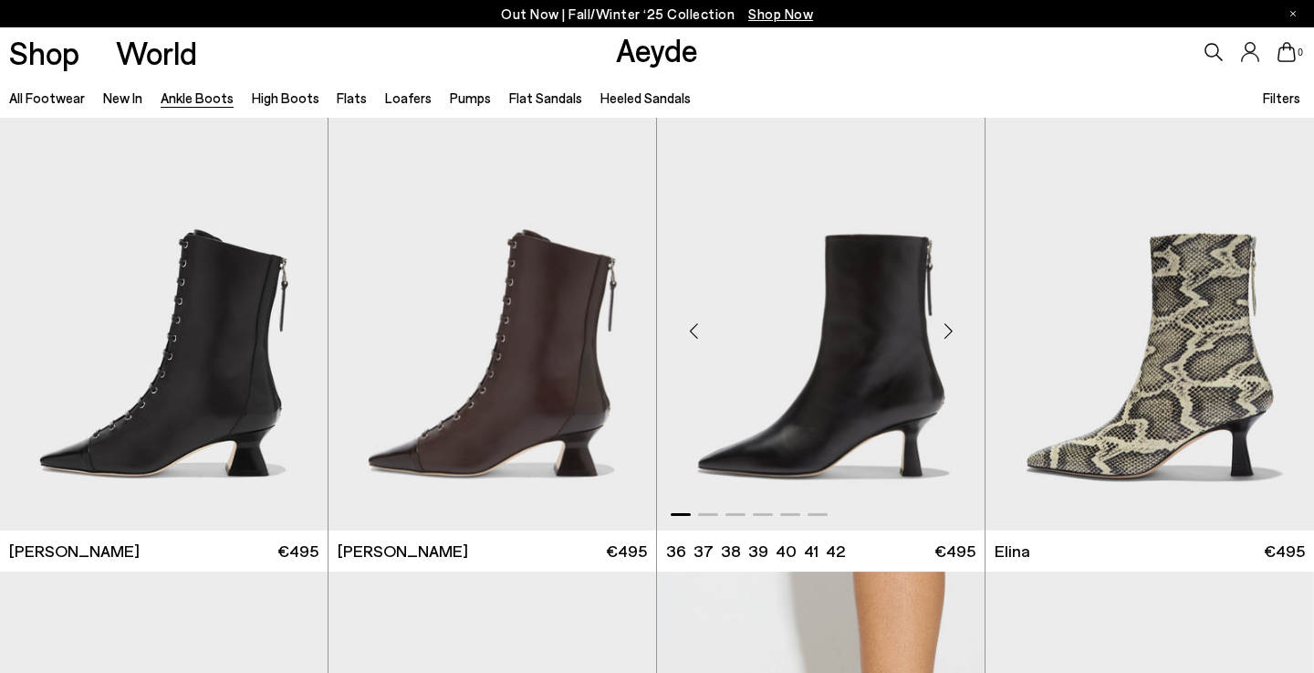
click at [956, 340] on div "Next slide" at bounding box center [948, 331] width 55 height 55
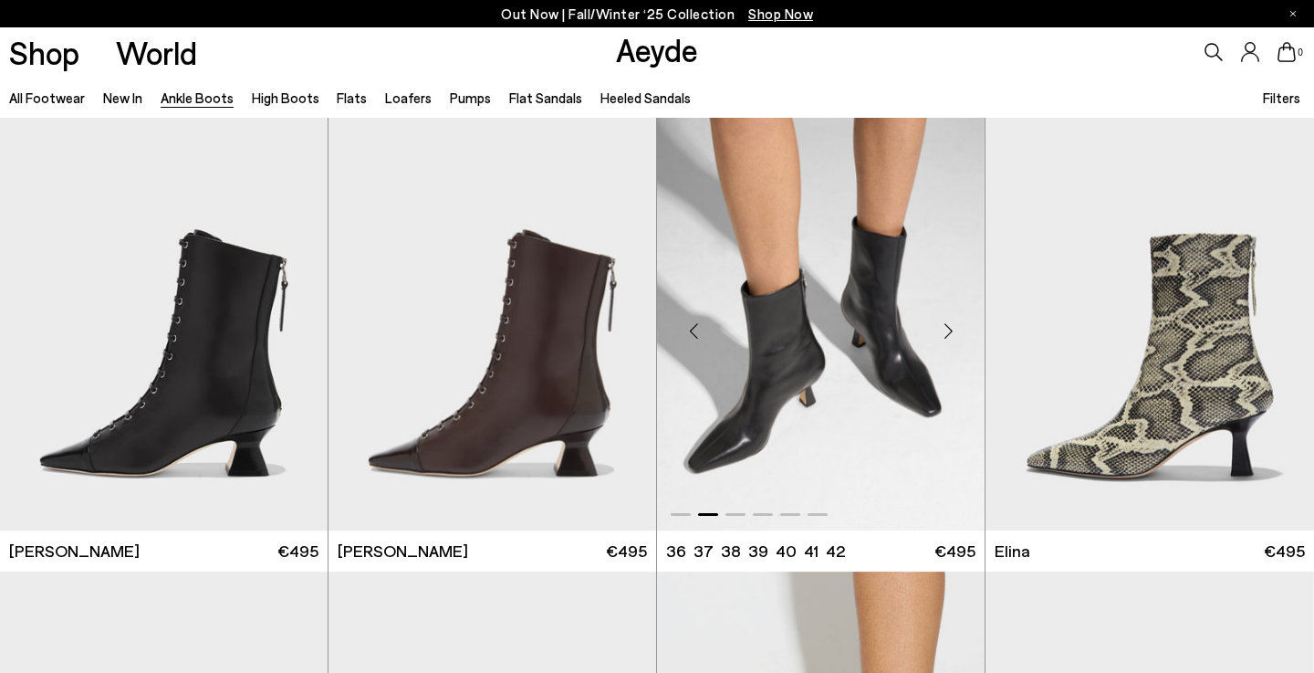
click at [956, 340] on div "Next slide" at bounding box center [948, 331] width 55 height 55
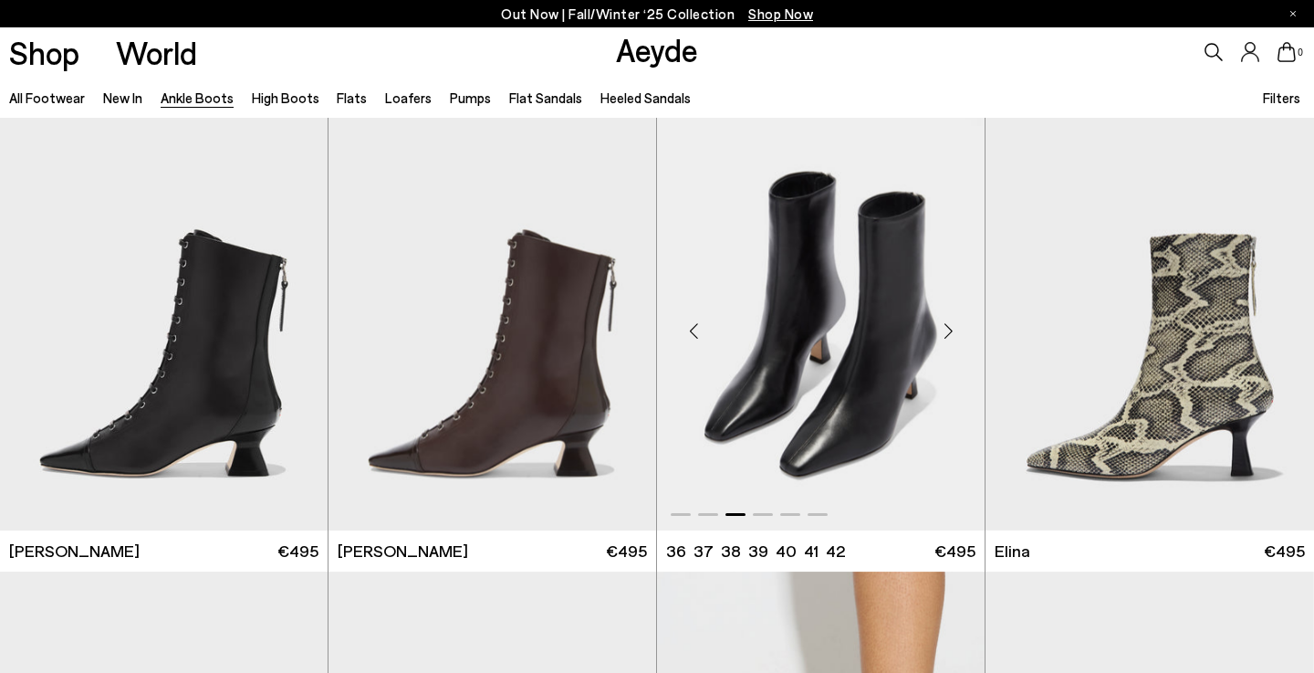
click at [955, 331] on div "Next slide" at bounding box center [948, 331] width 55 height 55
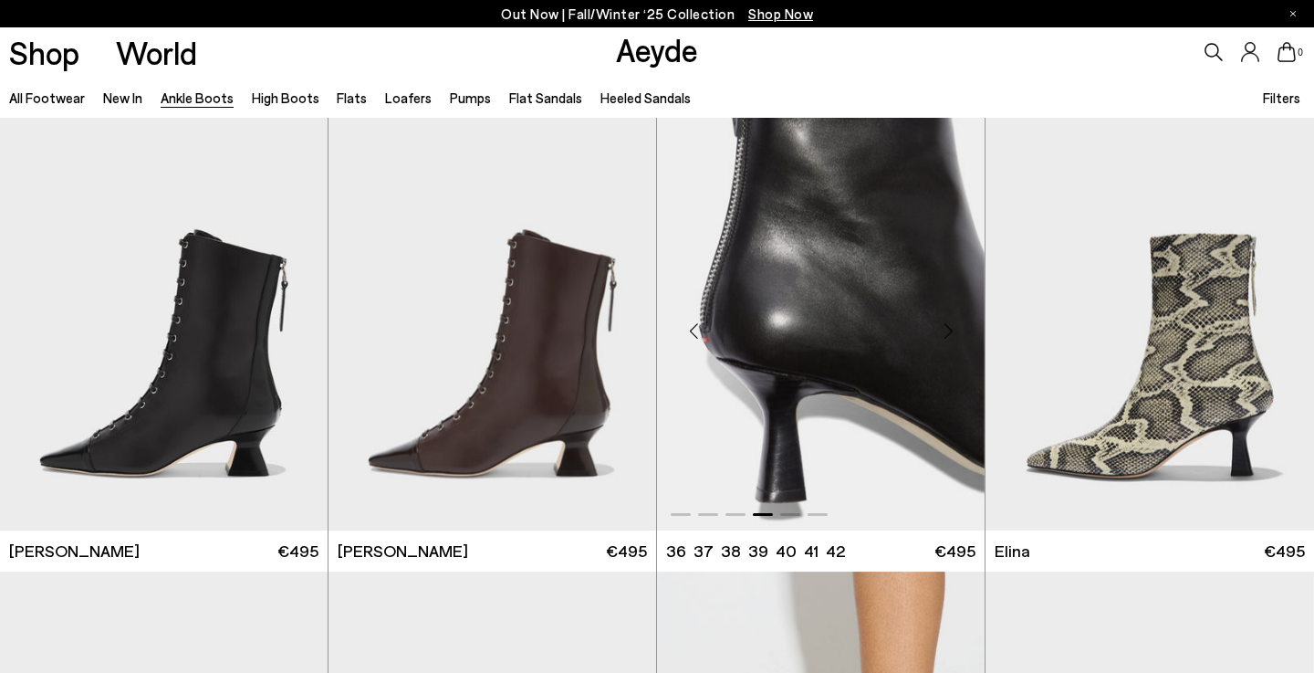
click at [955, 331] on div "Next slide" at bounding box center [948, 331] width 55 height 55
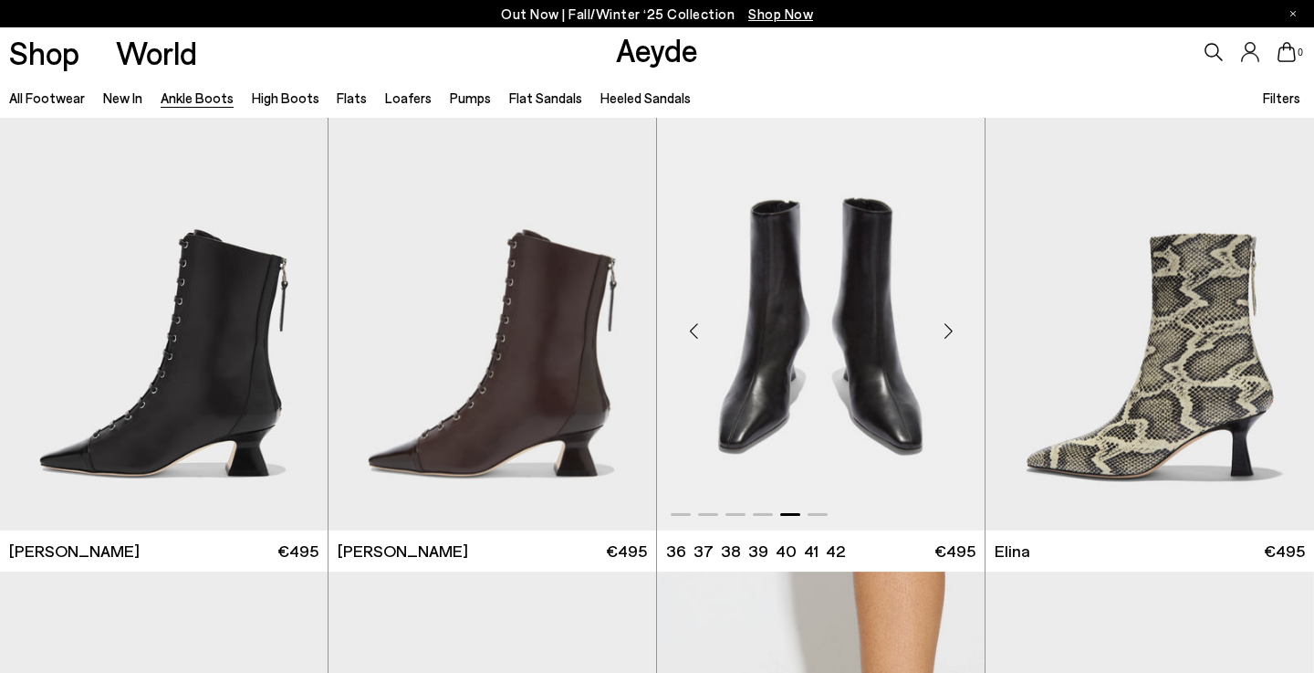
click at [955, 331] on div "Next slide" at bounding box center [948, 331] width 55 height 55
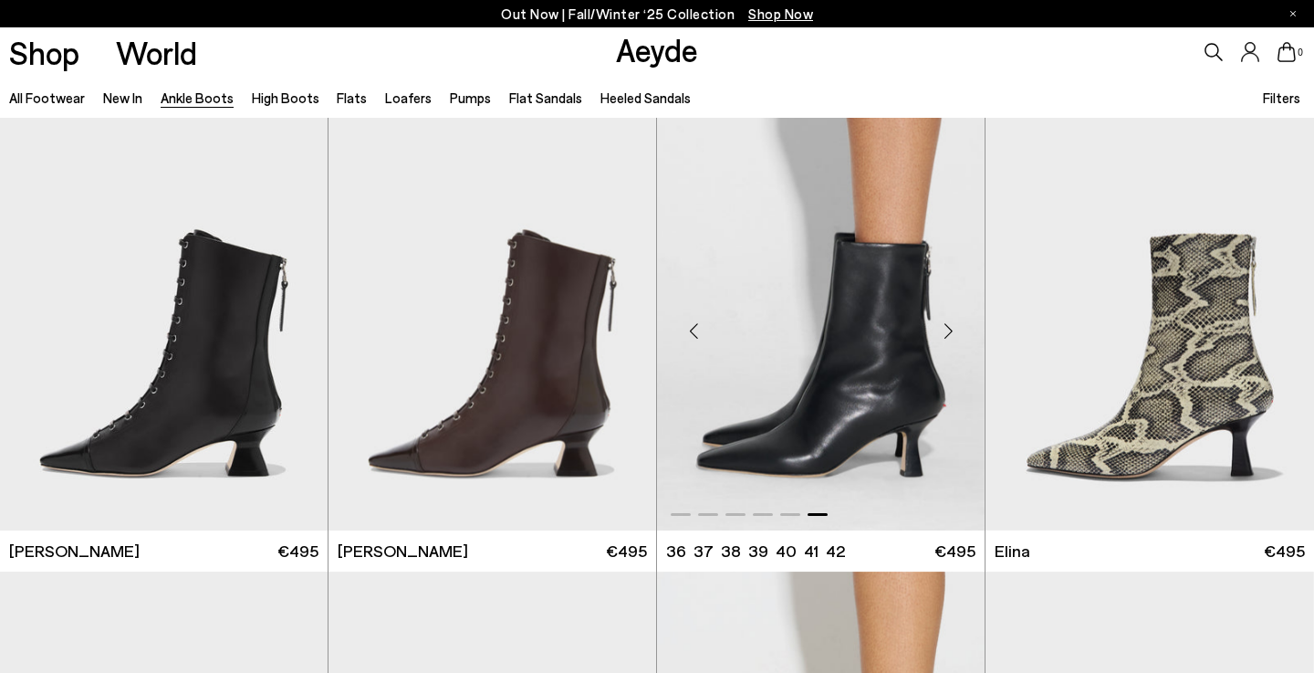
click at [955, 331] on div "Next slide" at bounding box center [948, 331] width 55 height 55
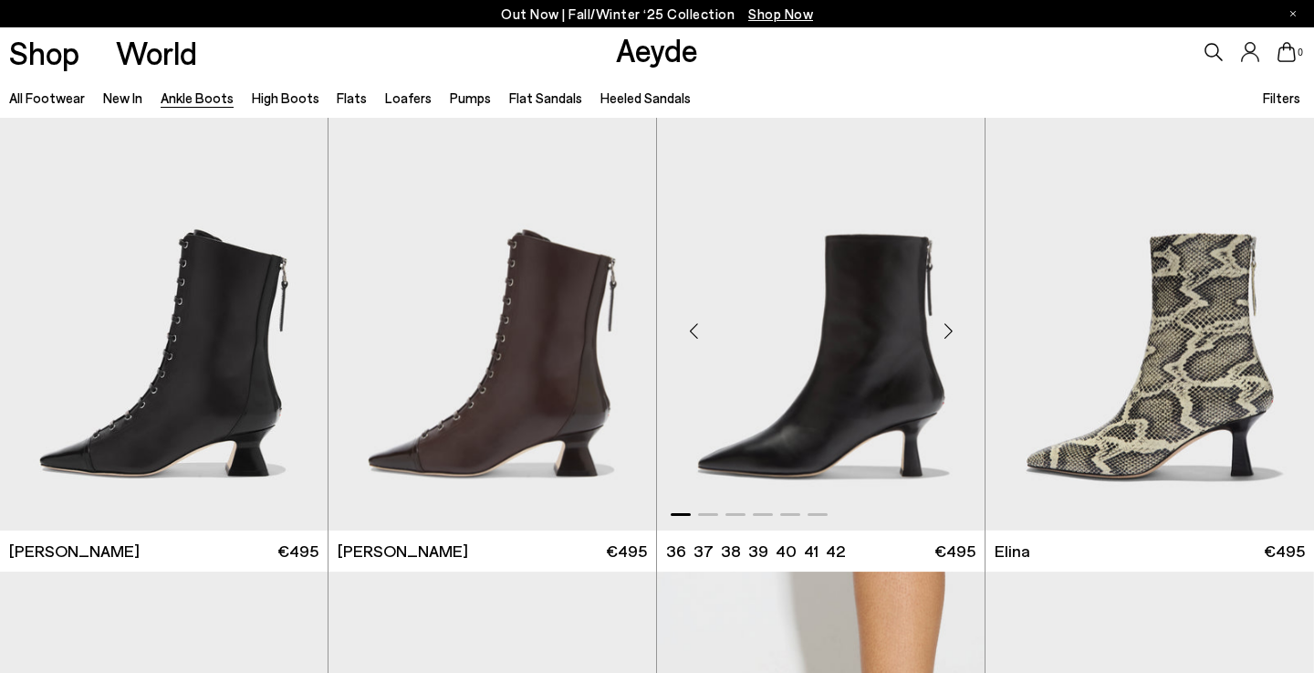
click at [955, 331] on div "Next slide" at bounding box center [948, 331] width 55 height 55
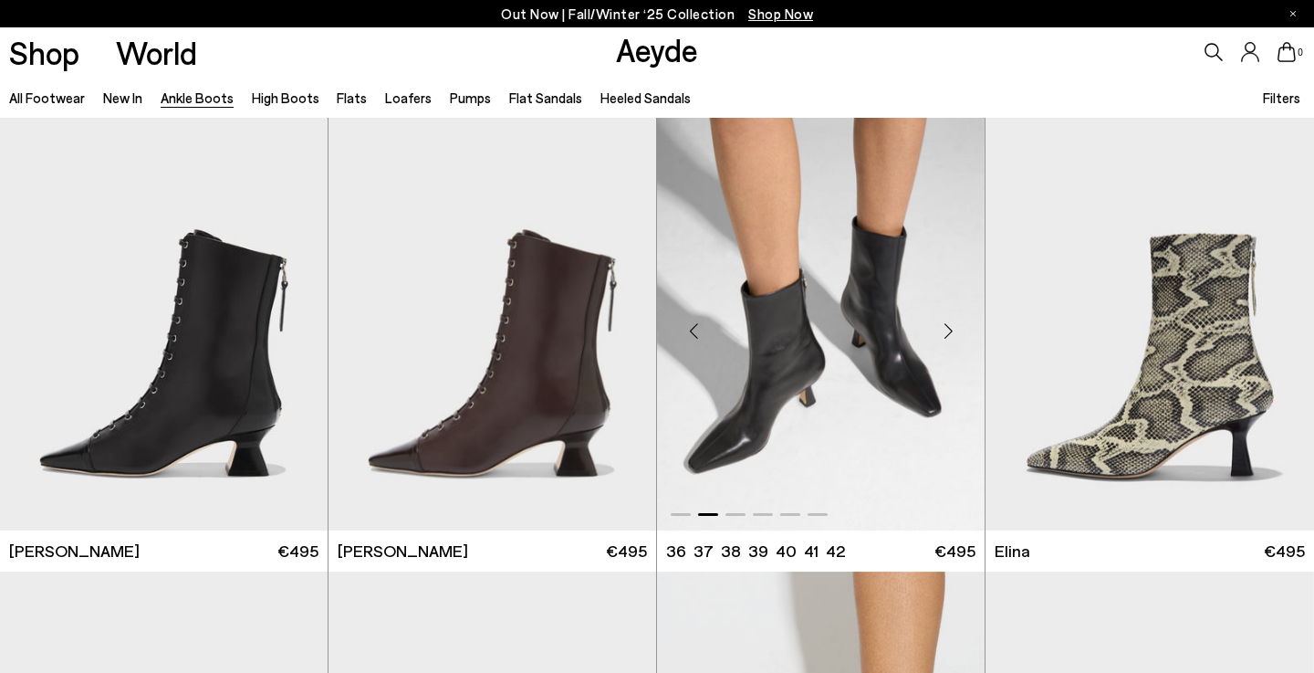
click at [955, 331] on div "Next slide" at bounding box center [948, 331] width 55 height 55
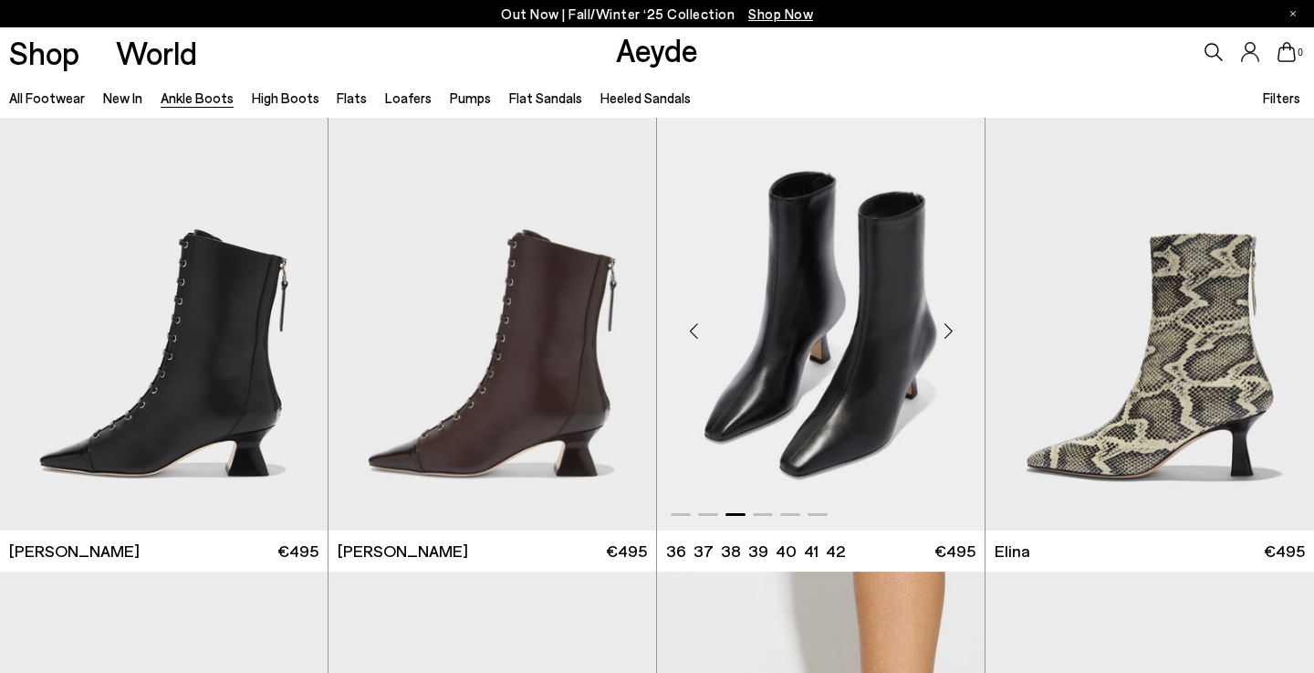
click at [955, 331] on div "Next slide" at bounding box center [948, 331] width 55 height 55
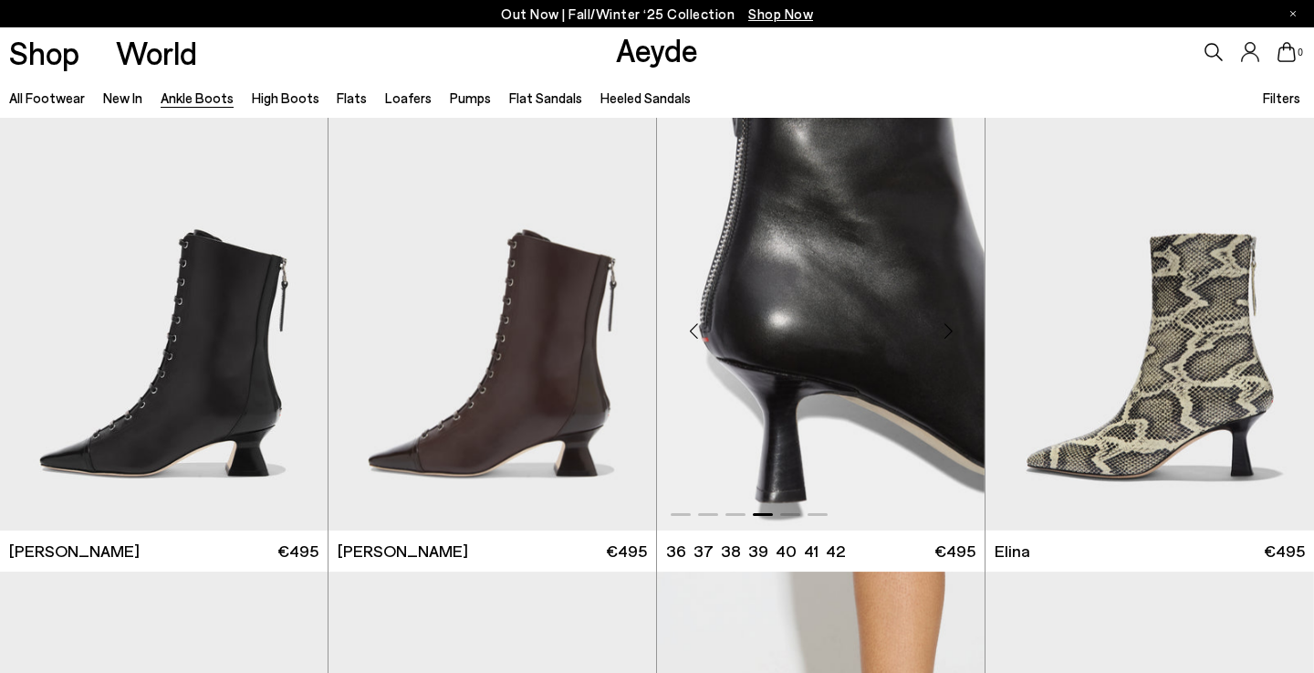
click at [955, 331] on div "Next slide" at bounding box center [948, 331] width 55 height 55
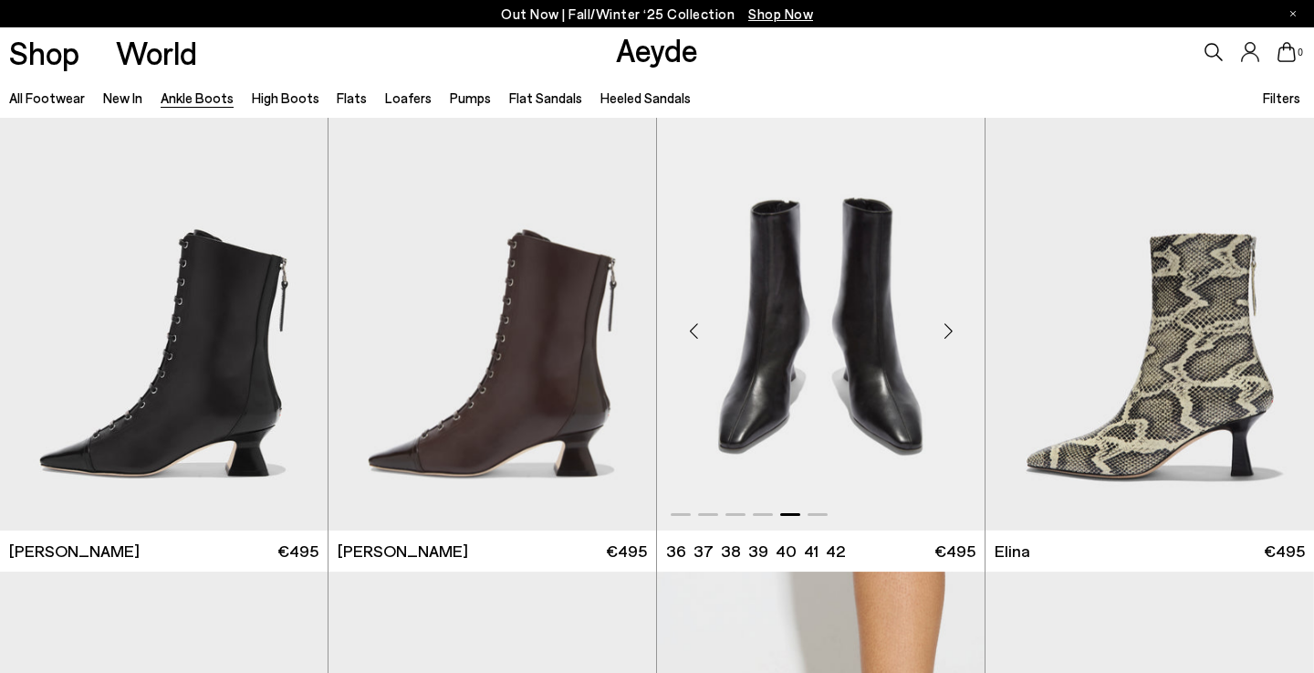
click at [955, 331] on div "Next slide" at bounding box center [948, 331] width 55 height 55
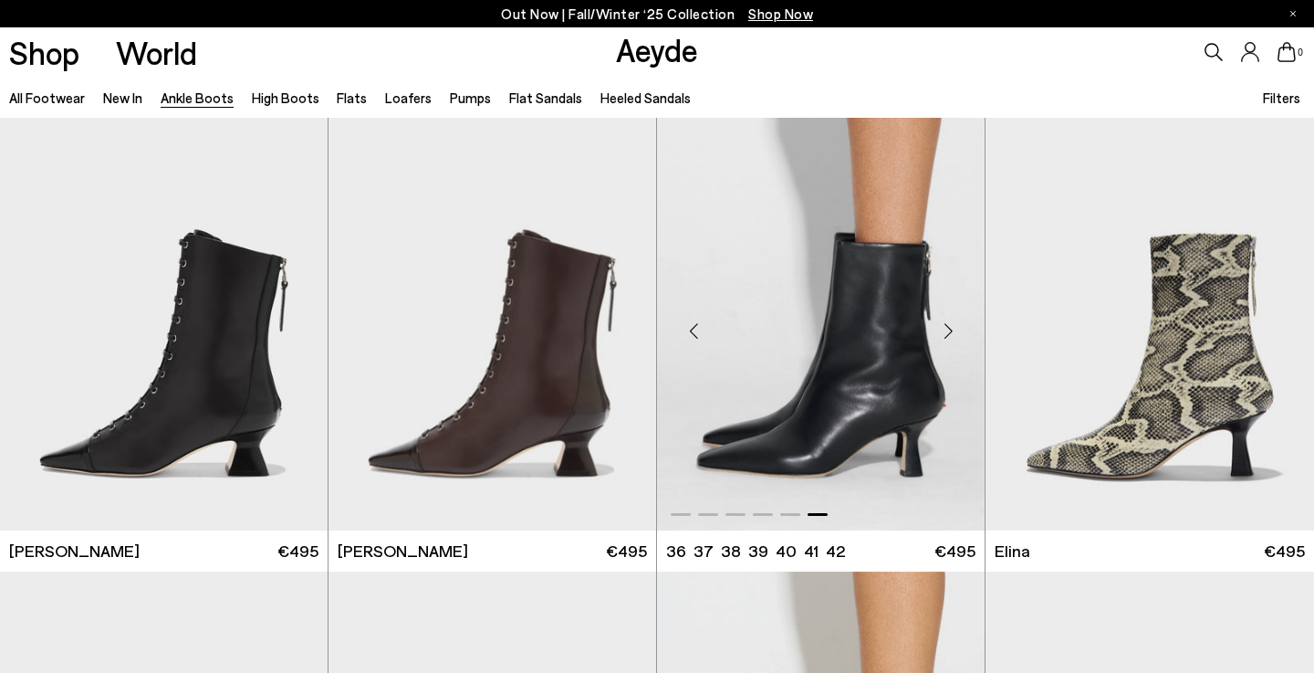
click at [956, 326] on div "Next slide" at bounding box center [948, 331] width 55 height 55
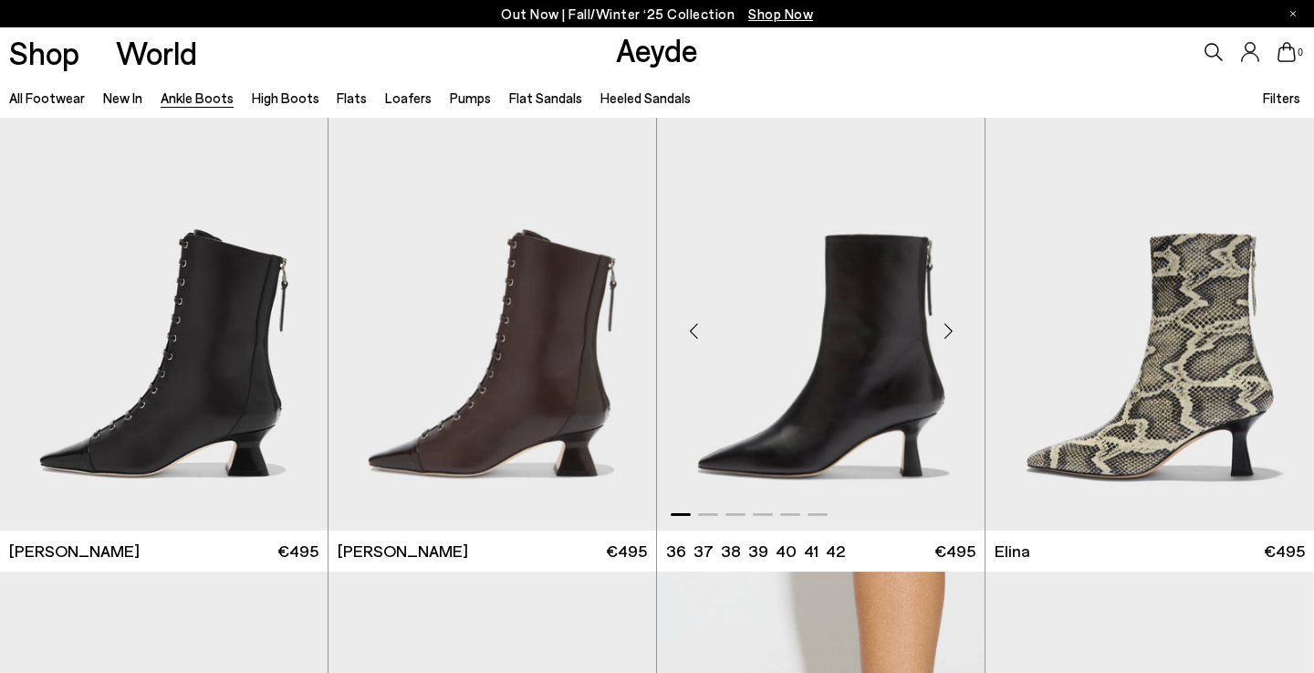
click at [956, 326] on div "Next slide" at bounding box center [948, 331] width 55 height 55
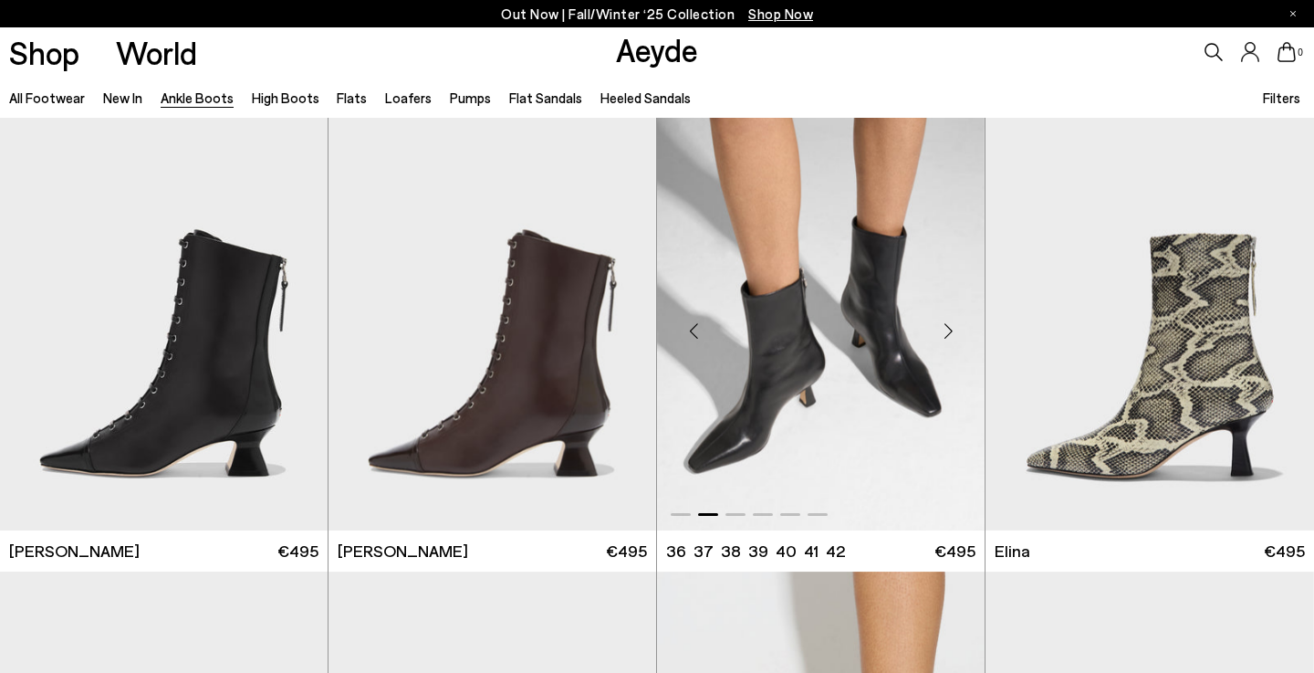
click at [955, 326] on div "Next slide" at bounding box center [948, 331] width 55 height 55
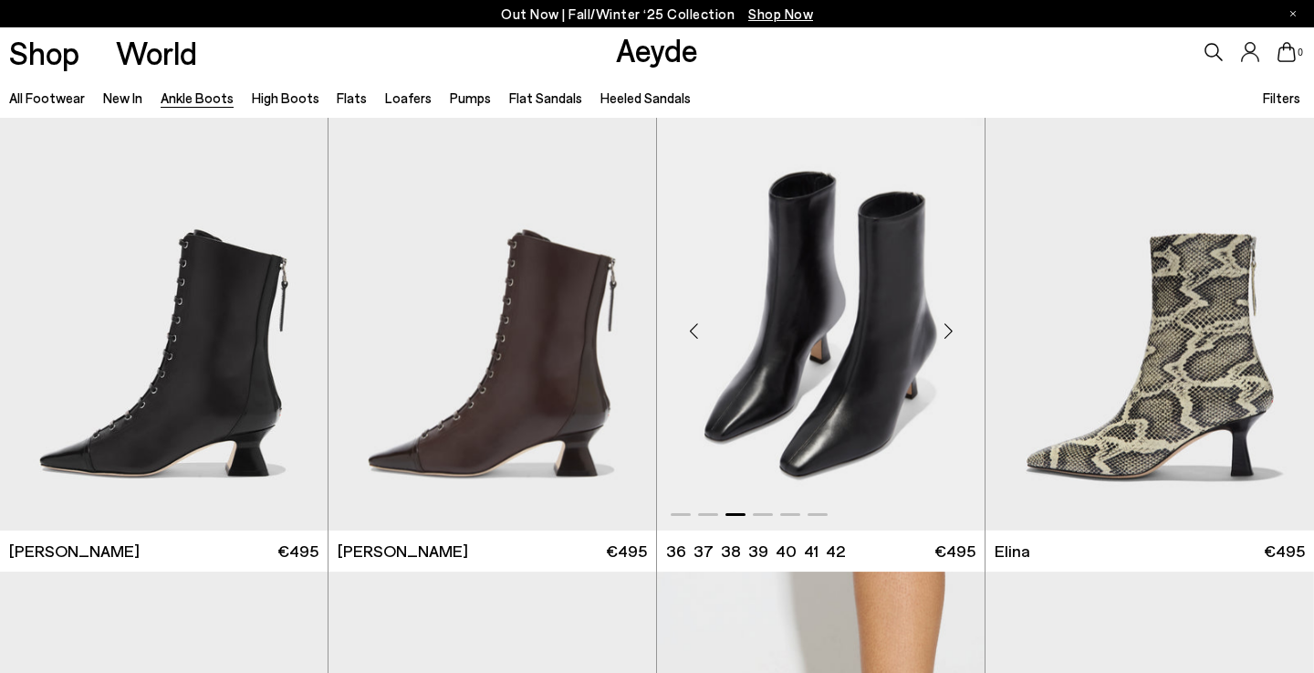
click at [955, 326] on div "Next slide" at bounding box center [948, 331] width 55 height 55
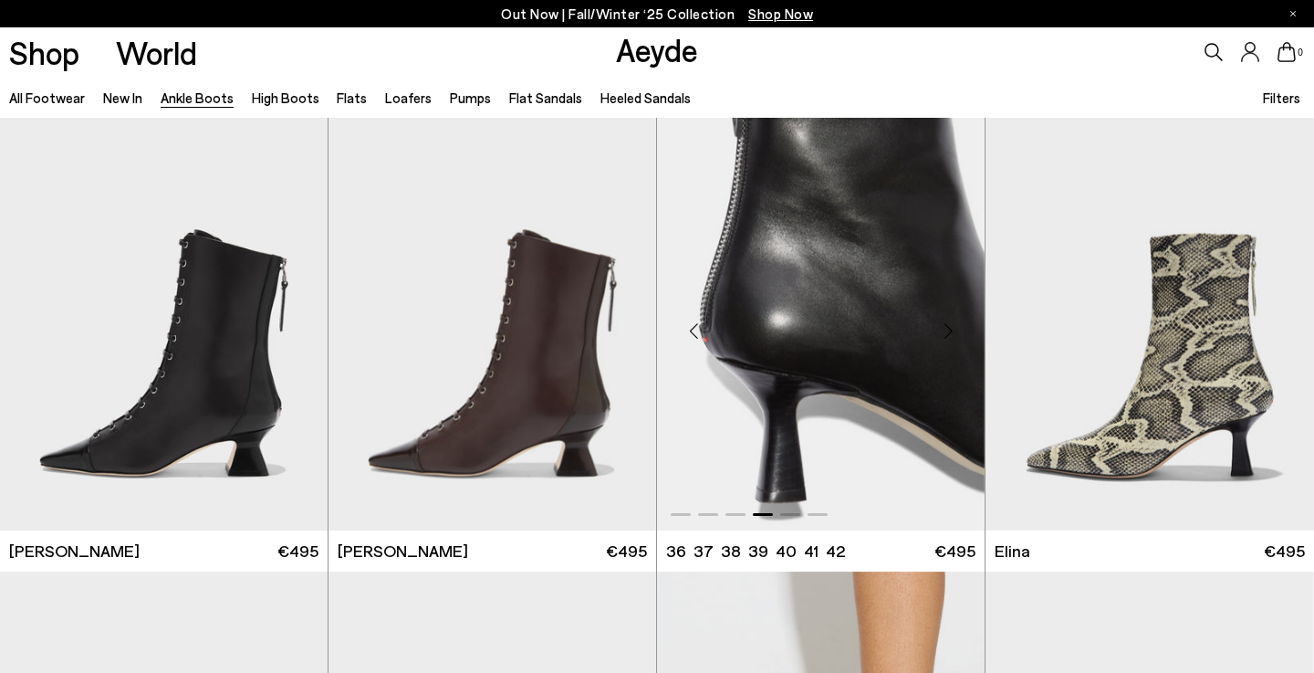
click at [955, 326] on div "Next slide" at bounding box center [948, 331] width 55 height 55
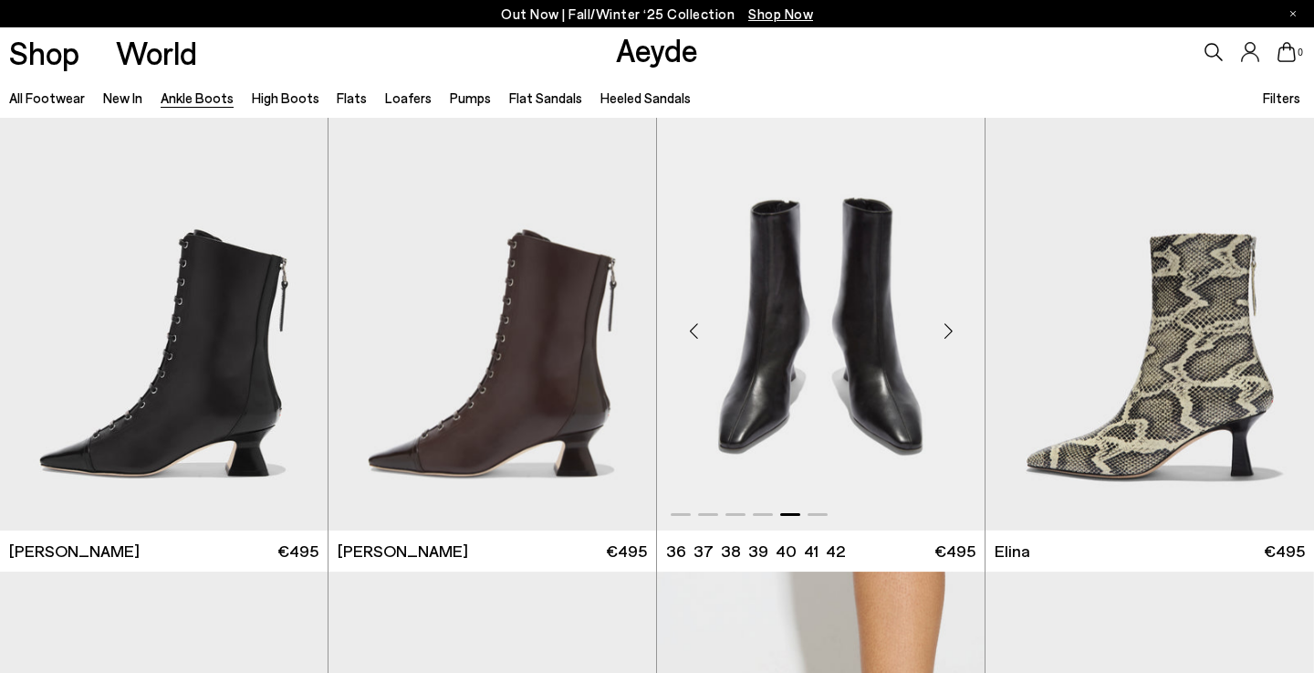
click at [955, 326] on div "Next slide" at bounding box center [948, 331] width 55 height 55
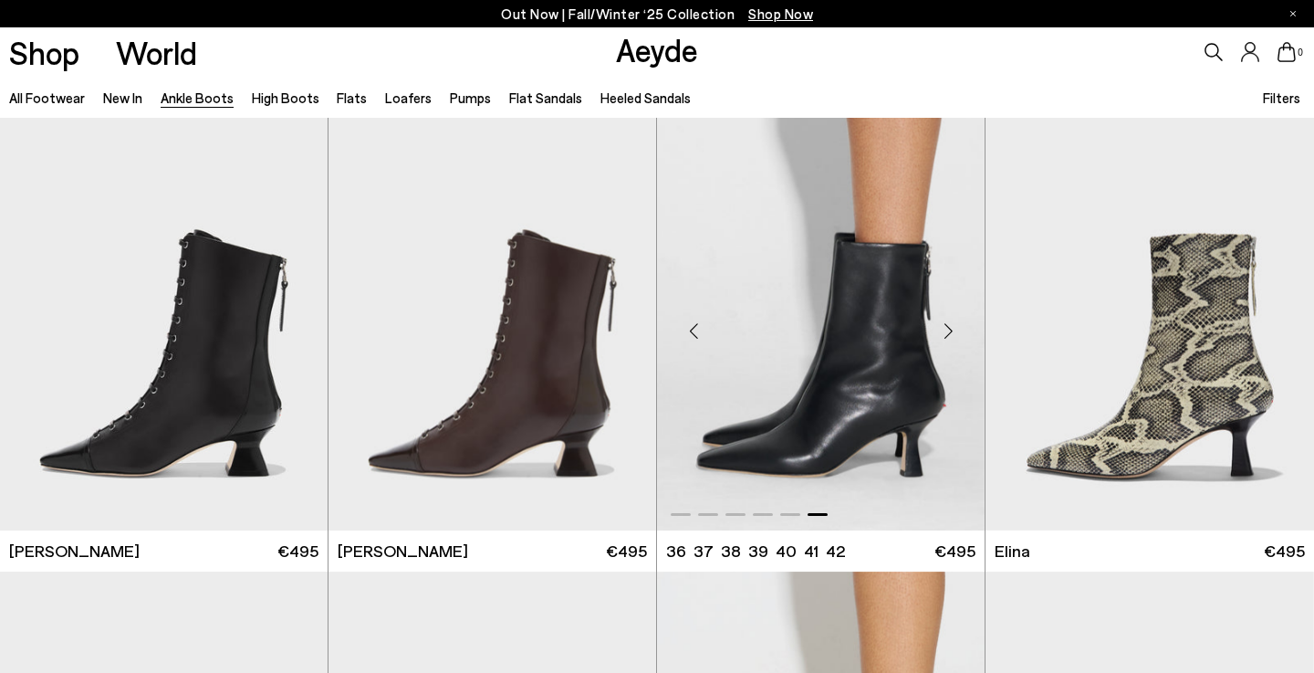
click at [957, 328] on div "Next slide" at bounding box center [948, 331] width 55 height 55
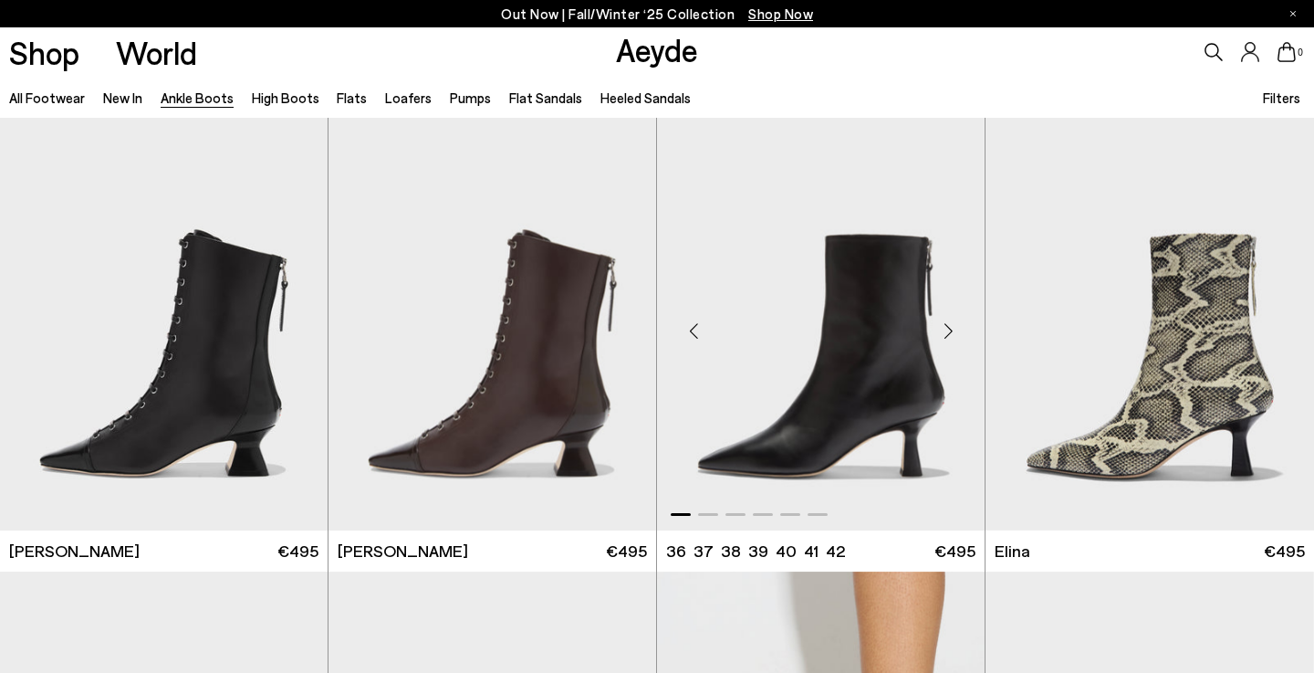
click at [956, 328] on div "Next slide" at bounding box center [948, 331] width 55 height 55
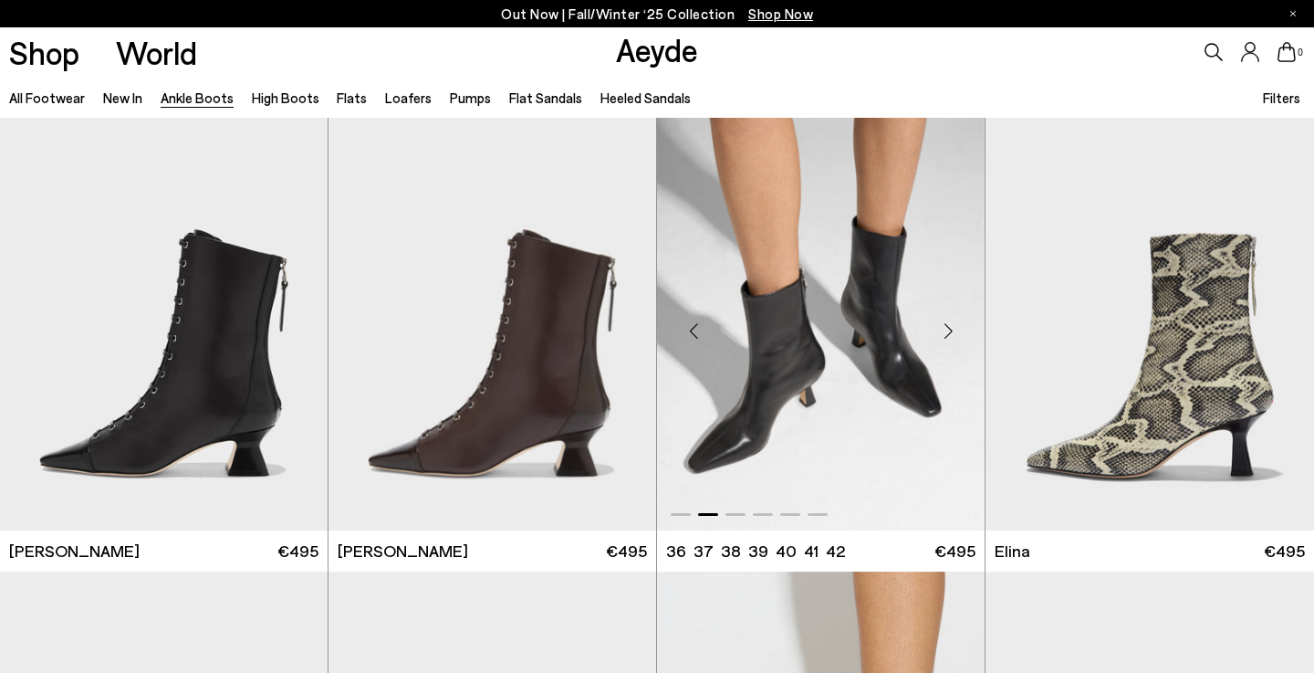
click at [956, 328] on div "Next slide" at bounding box center [948, 331] width 55 height 55
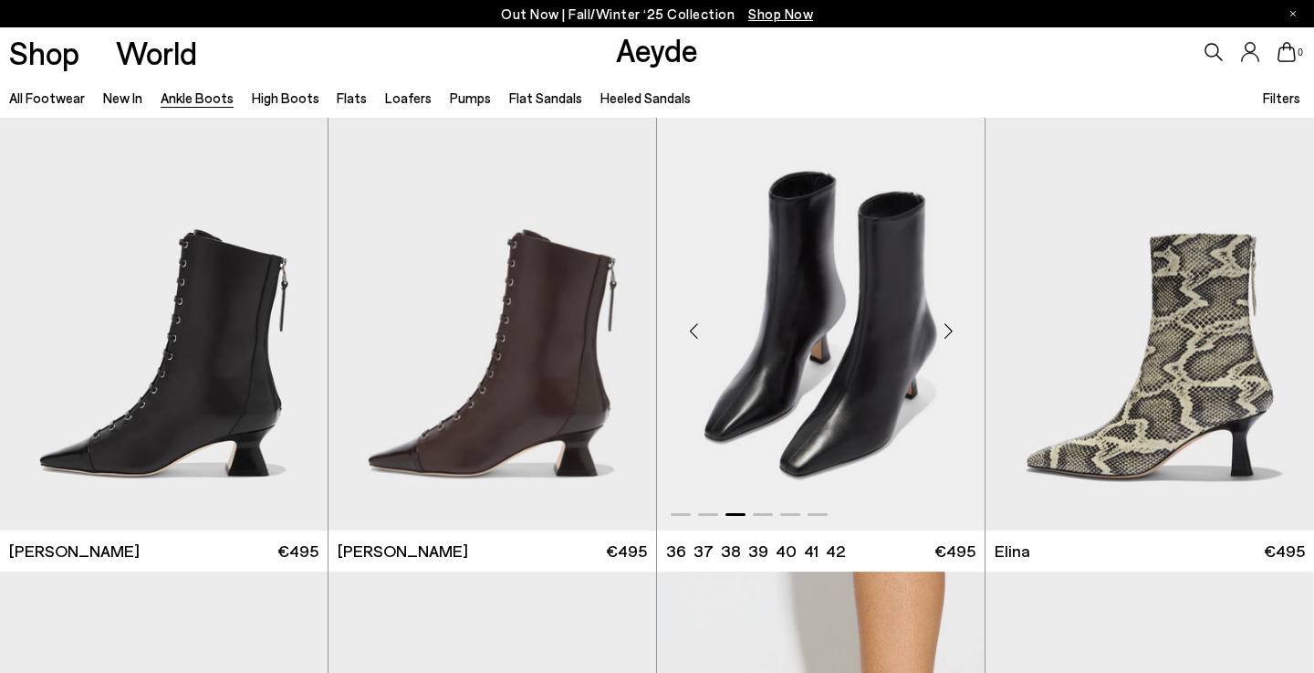
click at [881, 344] on img "3 / 6" at bounding box center [821, 324] width 328 height 412
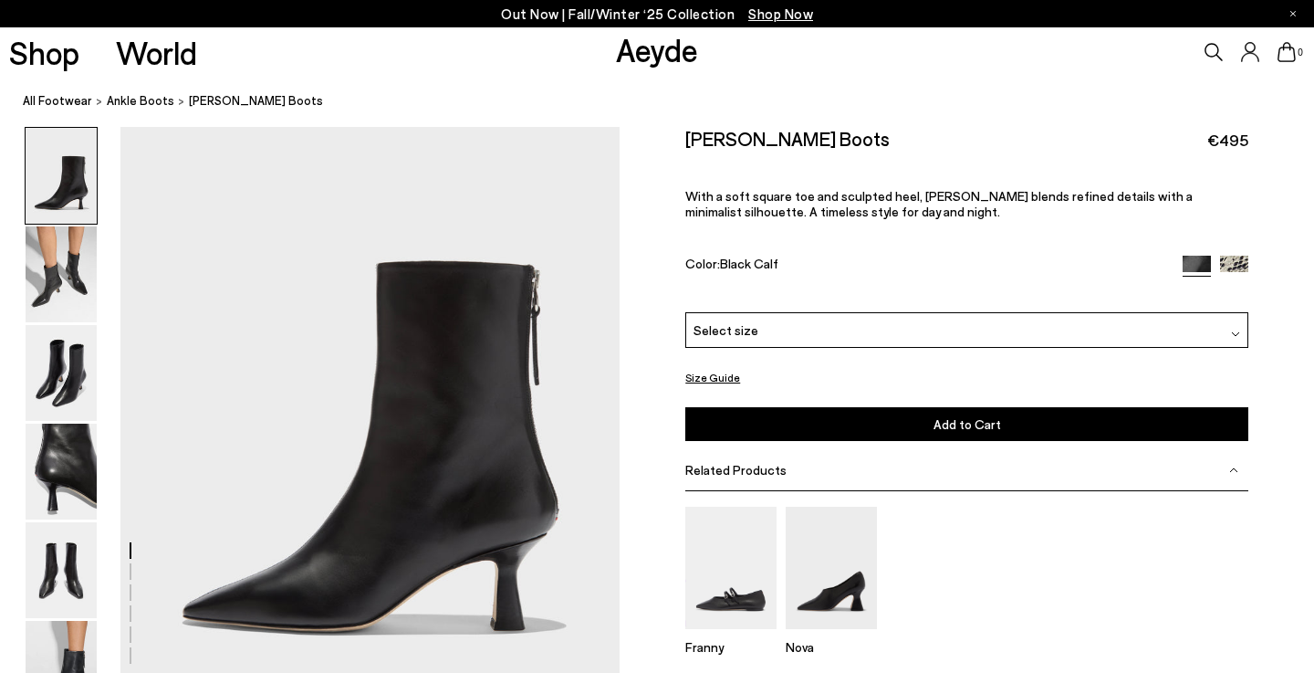
scroll to position [80, 0]
